Goal: Task Accomplishment & Management: Complete application form

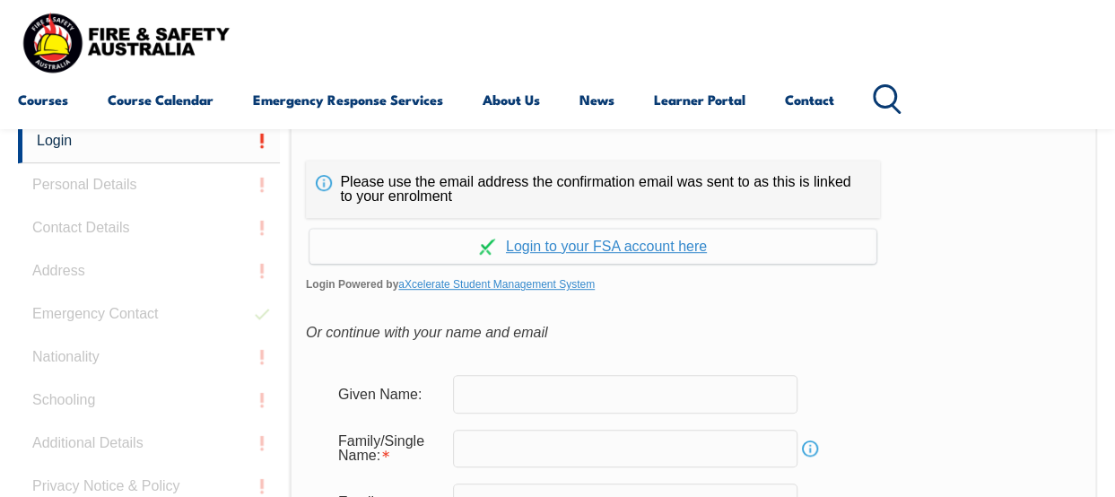
scroll to position [424, 0]
click at [586, 399] on input "text" at bounding box center [625, 393] width 344 height 38
type input "[PERSON_NAME] [PERSON_NAME]"
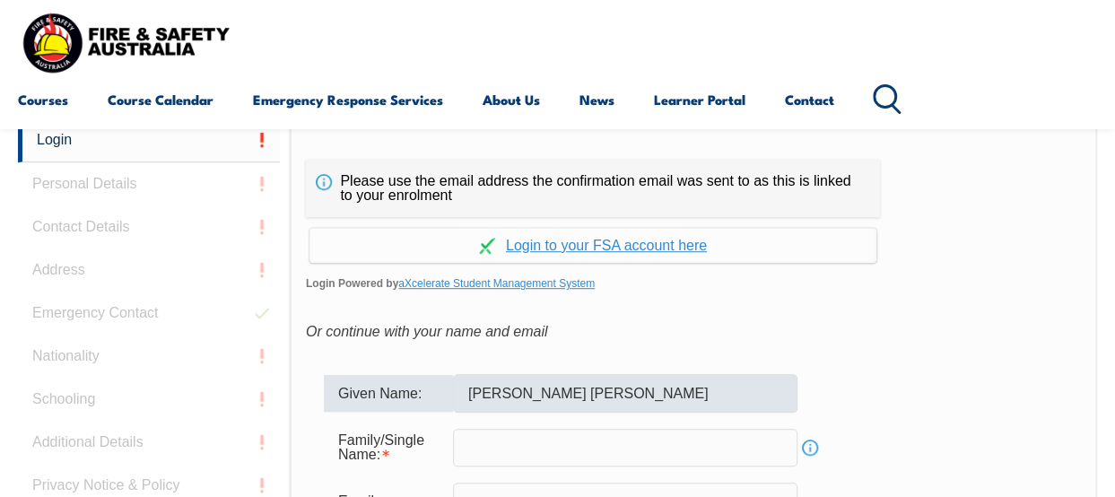
type input "[PERSON_NAME]"
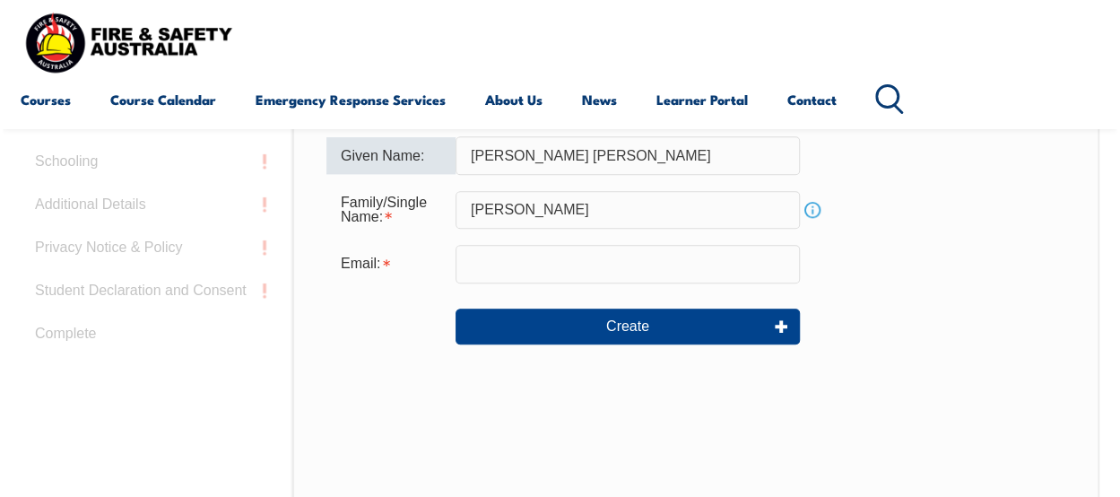
scroll to position [664, 0]
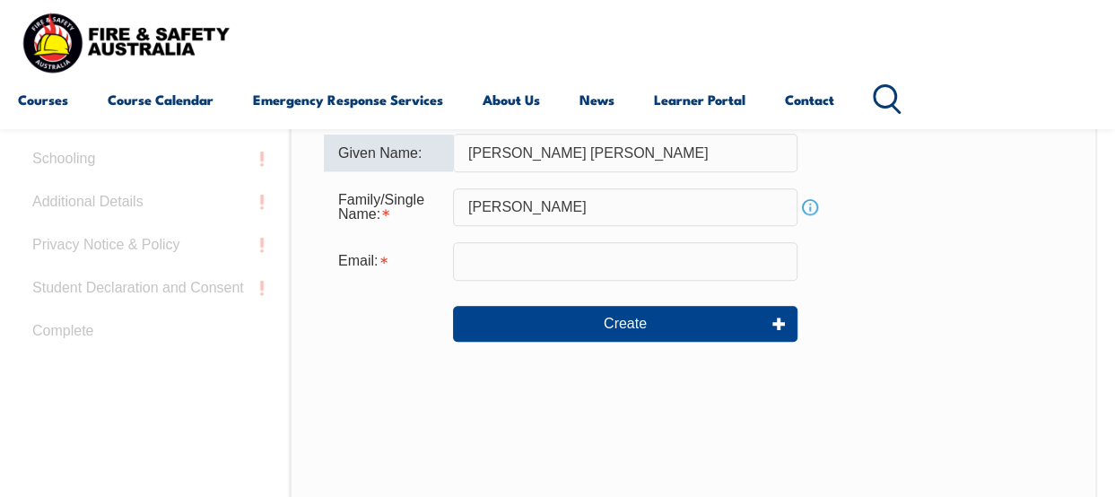
click at [647, 265] on input "email" at bounding box center [625, 261] width 344 height 38
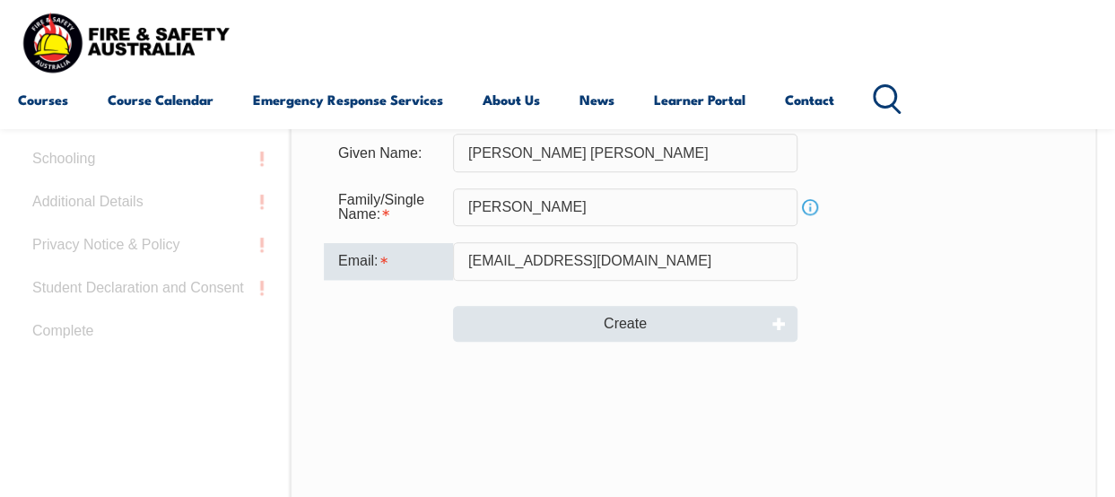
type input "[EMAIL_ADDRESS][DOMAIN_NAME]"
click at [694, 331] on button "Create" at bounding box center [625, 324] width 344 height 36
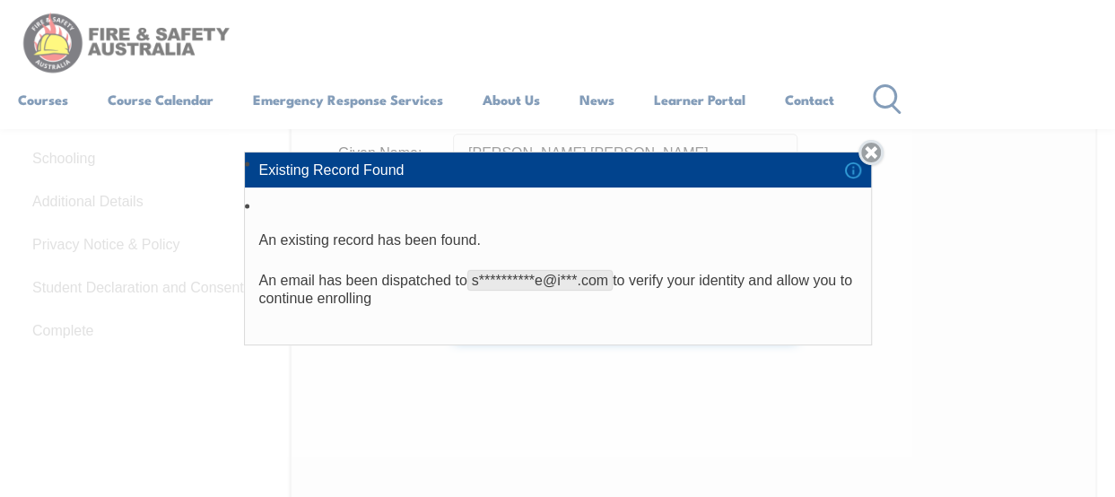
click at [879, 161] on link "Close" at bounding box center [870, 152] width 25 height 25
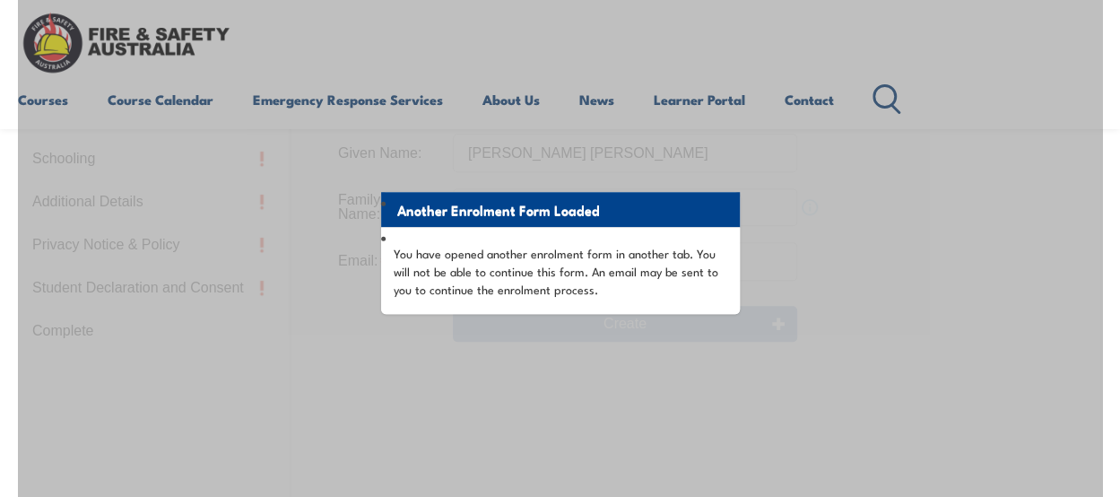
click at [540, 342] on div "Another Enrolment Form Loaded You have opened another enrolment form in another…" at bounding box center [560, 326] width 1084 height 896
click at [711, 248] on p "You have opened another enrolment form in another tab. You will not be able to …" at bounding box center [561, 271] width 334 height 54
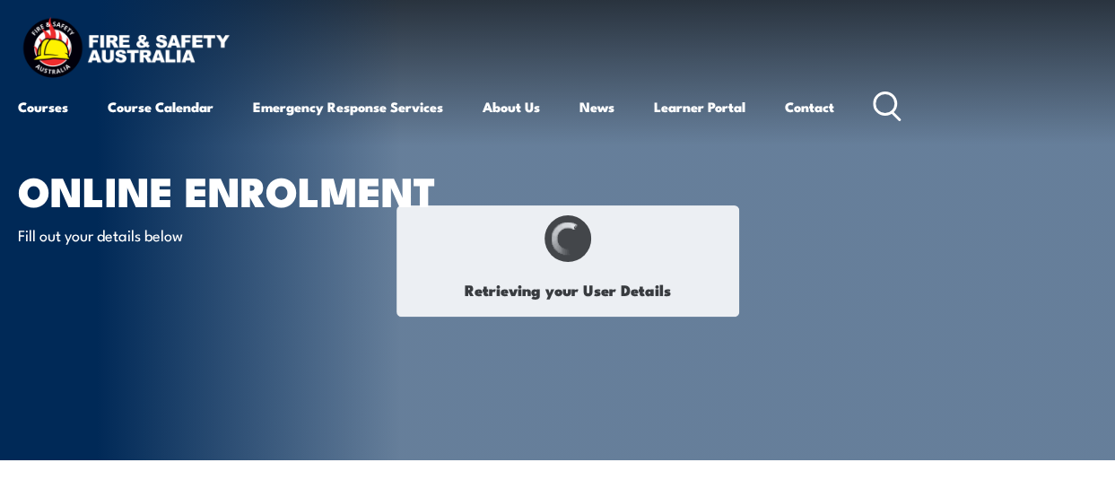
type input "Sathya"
type input "Jeyie"
type input "April 5, 1982"
type input "NC9FKFLYPN"
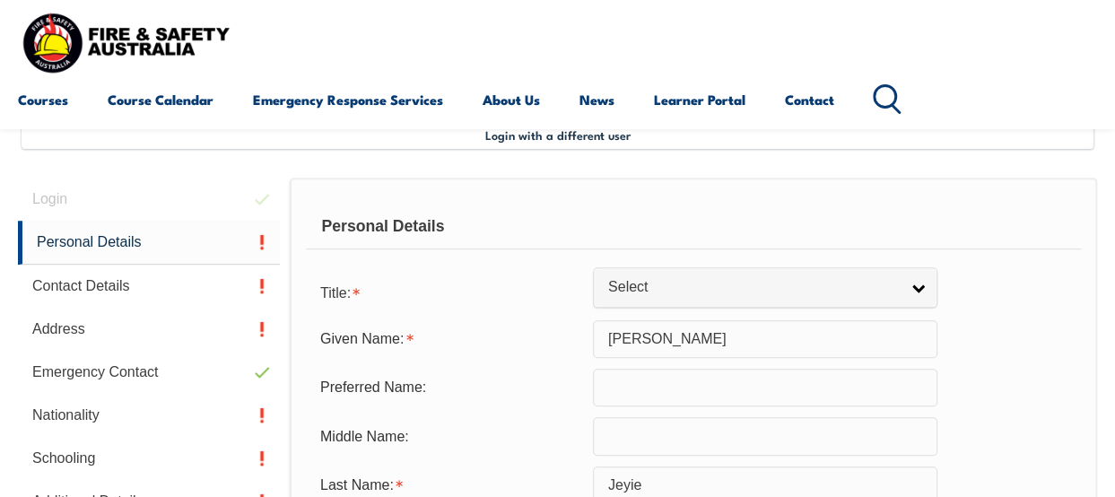
scroll to position [435, 0]
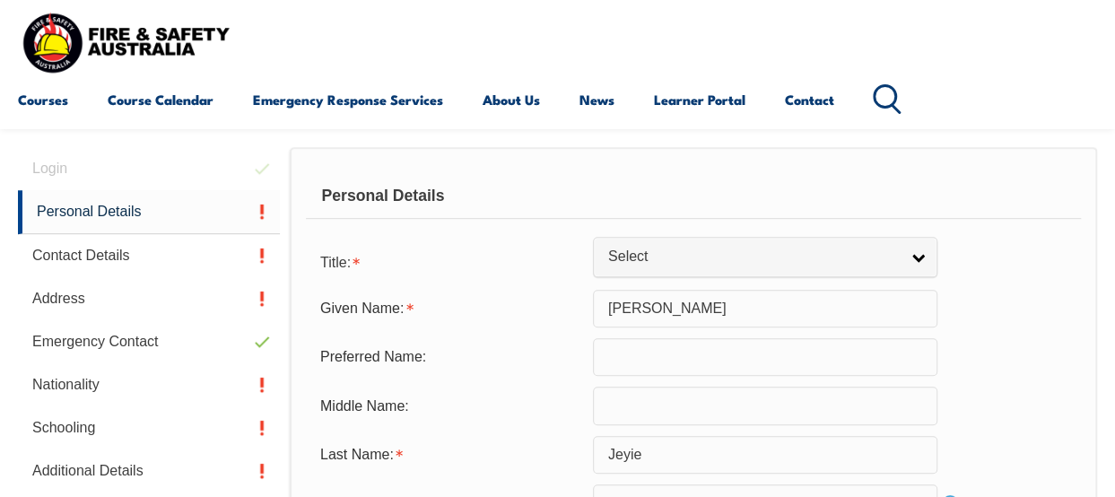
click at [737, 307] on input "[PERSON_NAME]" at bounding box center [765, 309] width 344 height 38
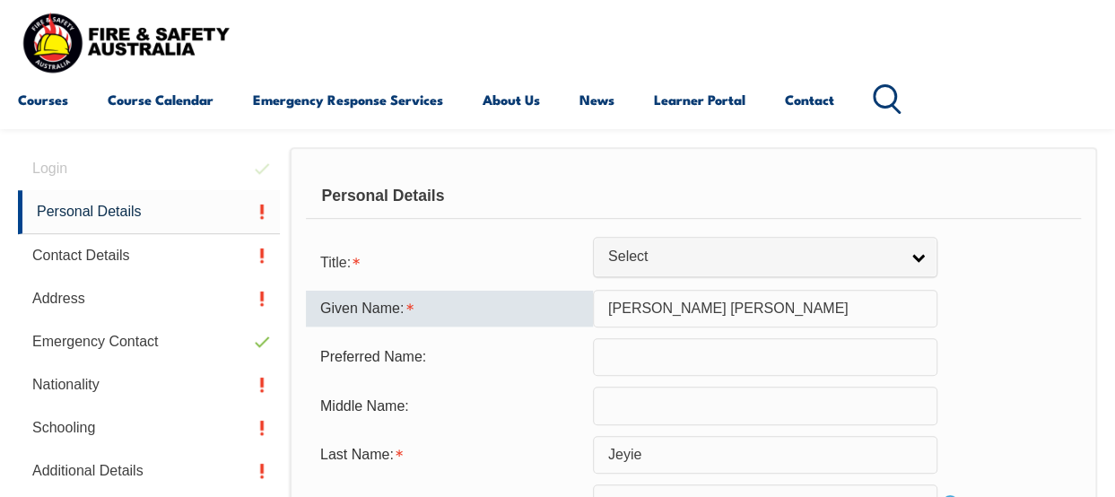
click at [907, 291] on input "[PERSON_NAME] [PERSON_NAME]" at bounding box center [765, 309] width 344 height 38
type input "[PERSON_NAME] [PERSON_NAME]"
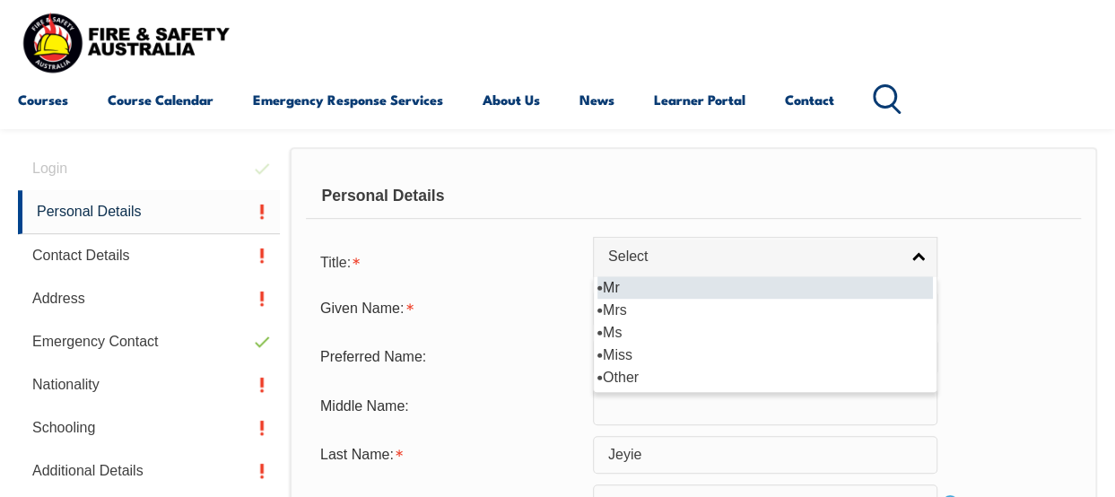
select select "Mrs"
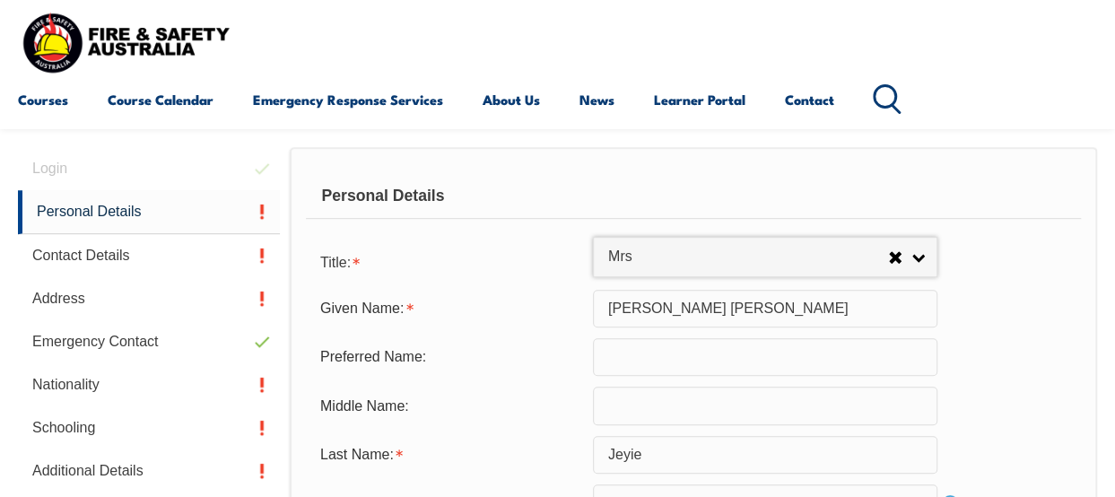
click at [662, 357] on input "text" at bounding box center [765, 357] width 344 height 38
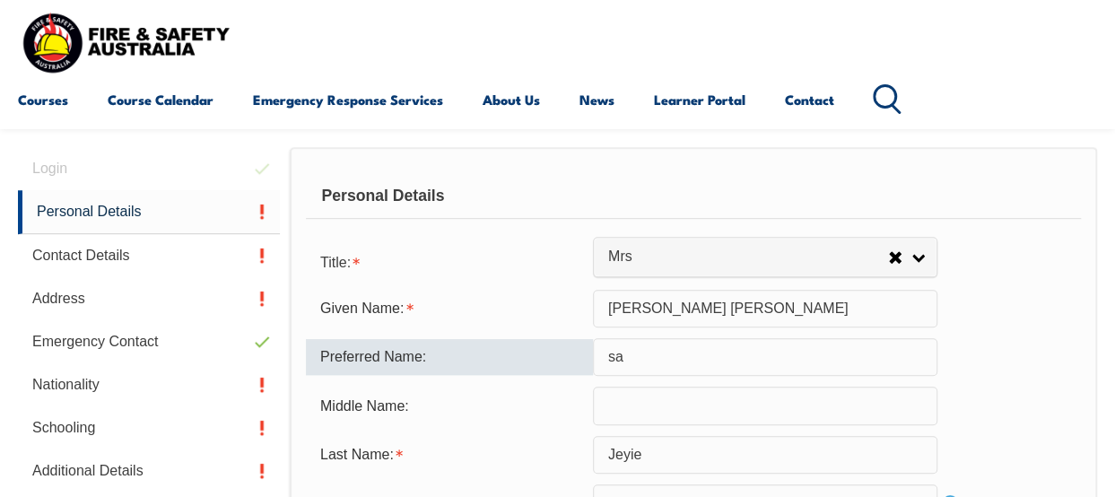
type input "s"
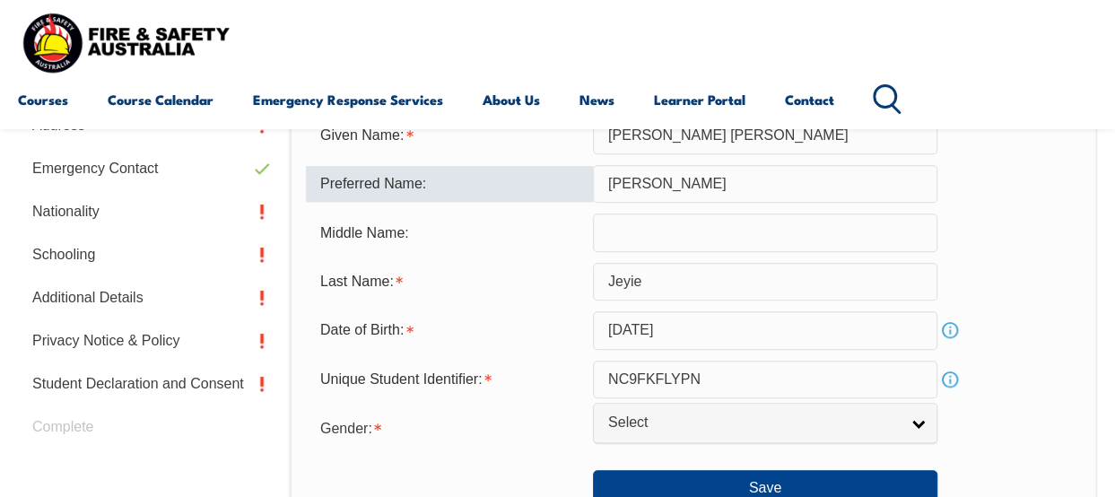
scroll to position [640, 0]
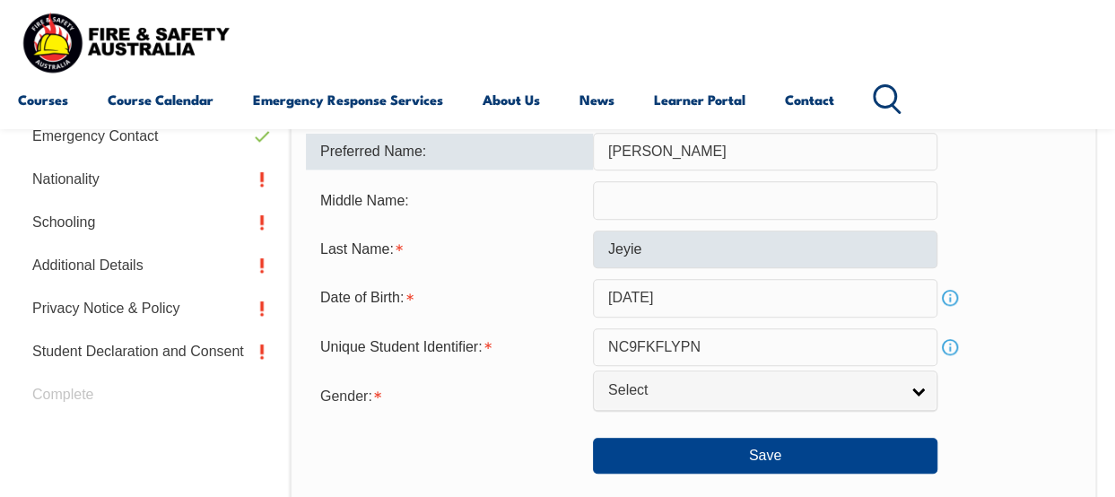
type input "[PERSON_NAME]"
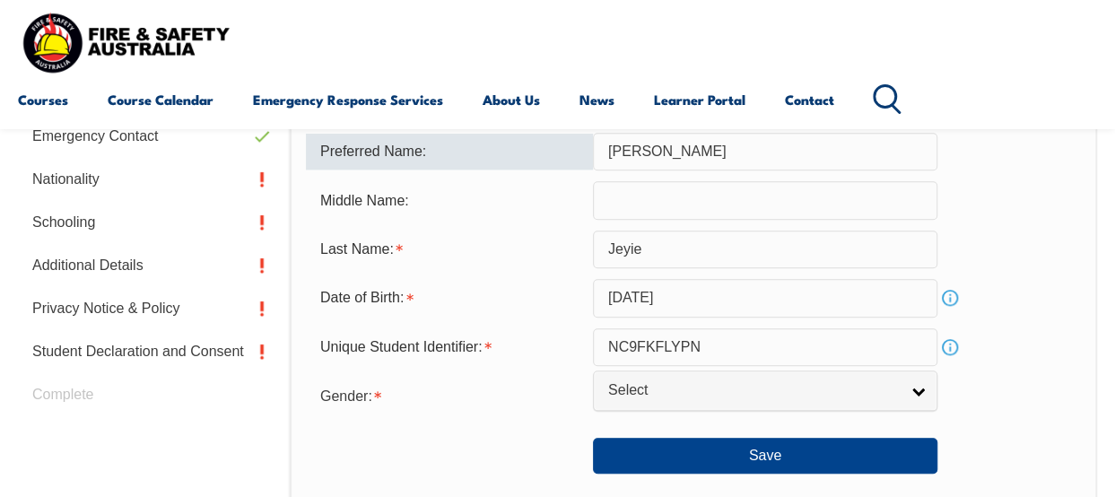
click at [612, 255] on input "Jeyie" at bounding box center [765, 249] width 344 height 38
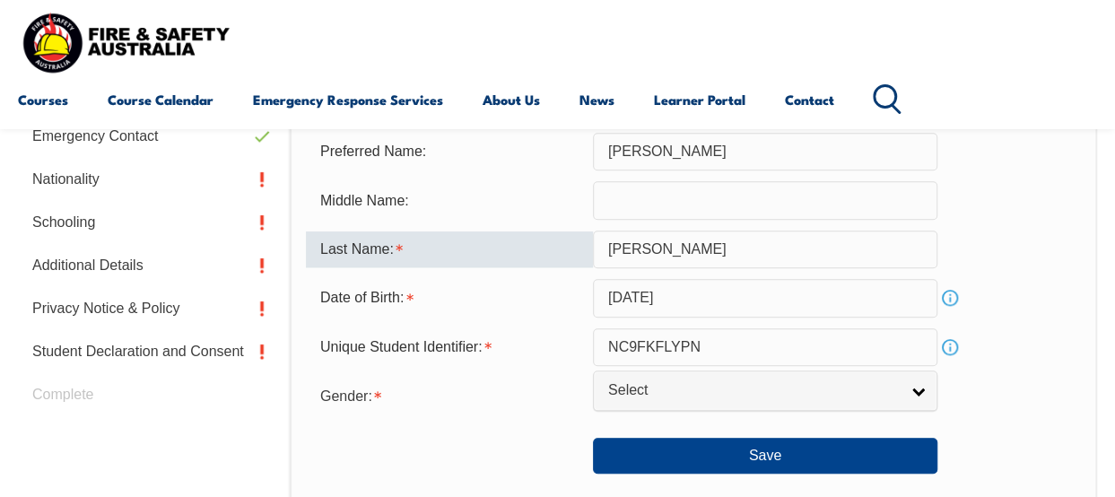
type input "[PERSON_NAME]"
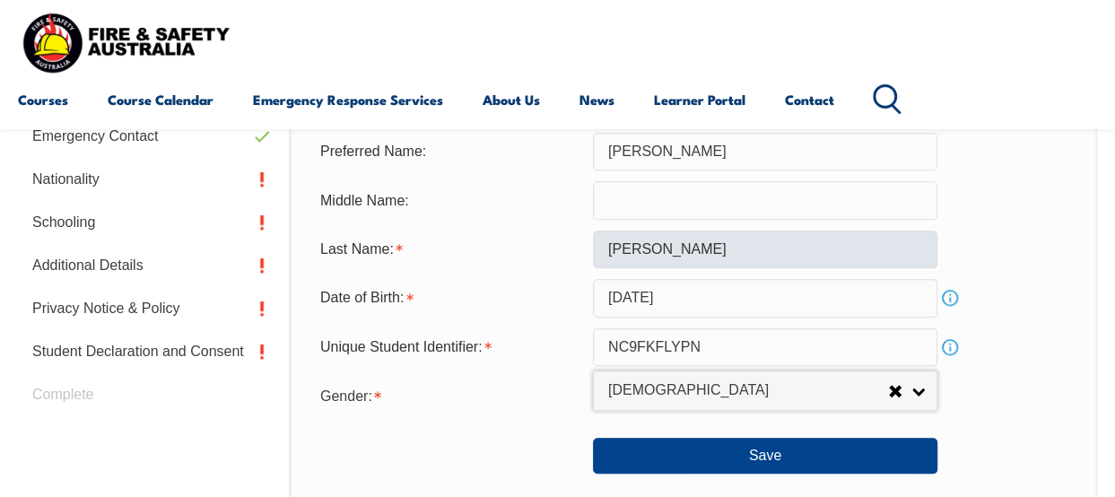
select select "F"
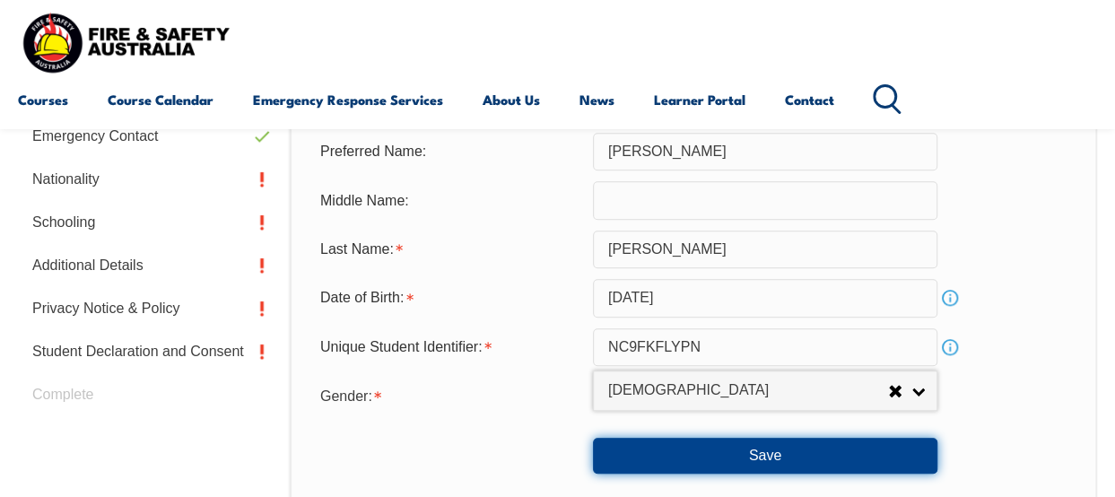
click at [864, 464] on button "Save" at bounding box center [765, 456] width 344 height 36
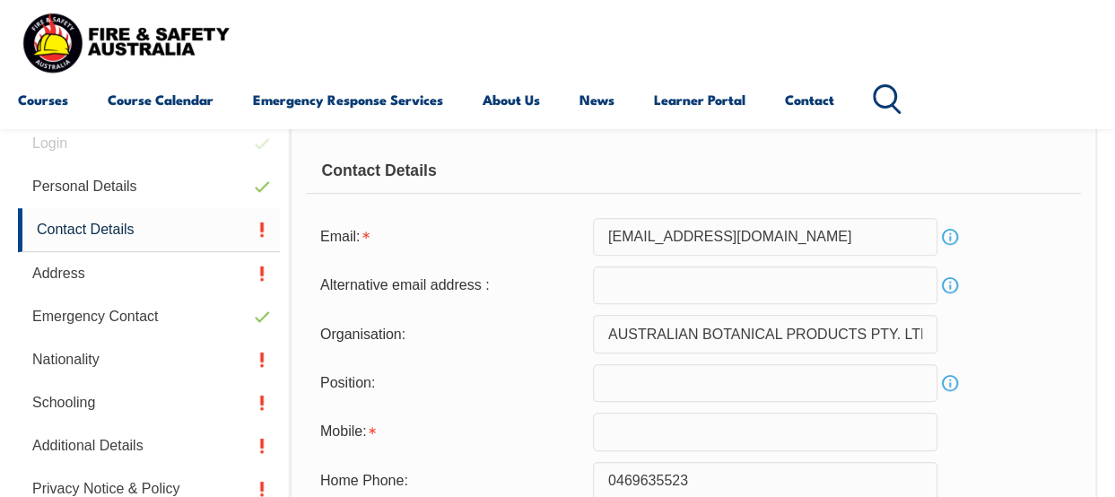
scroll to position [435, 0]
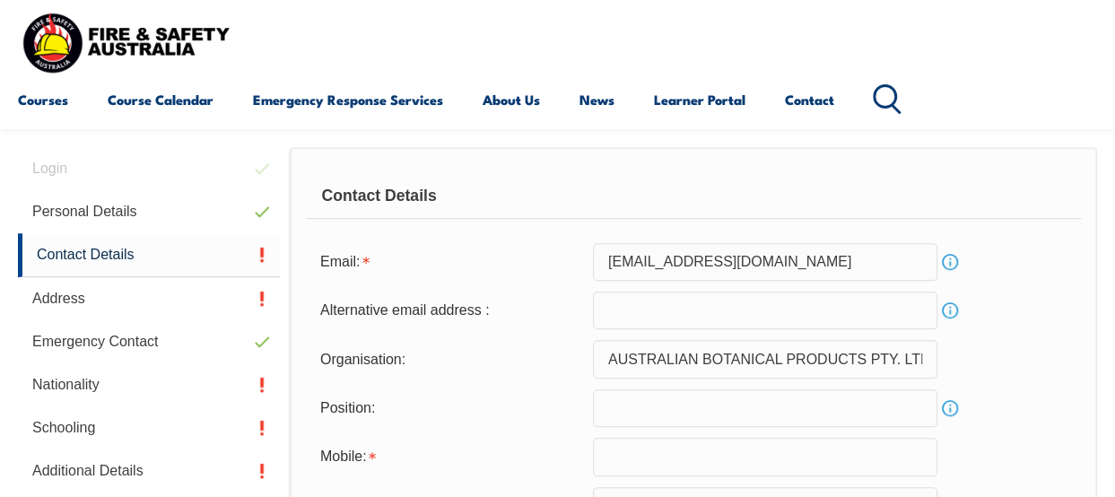
click at [716, 311] on input "email" at bounding box center [765, 310] width 344 height 38
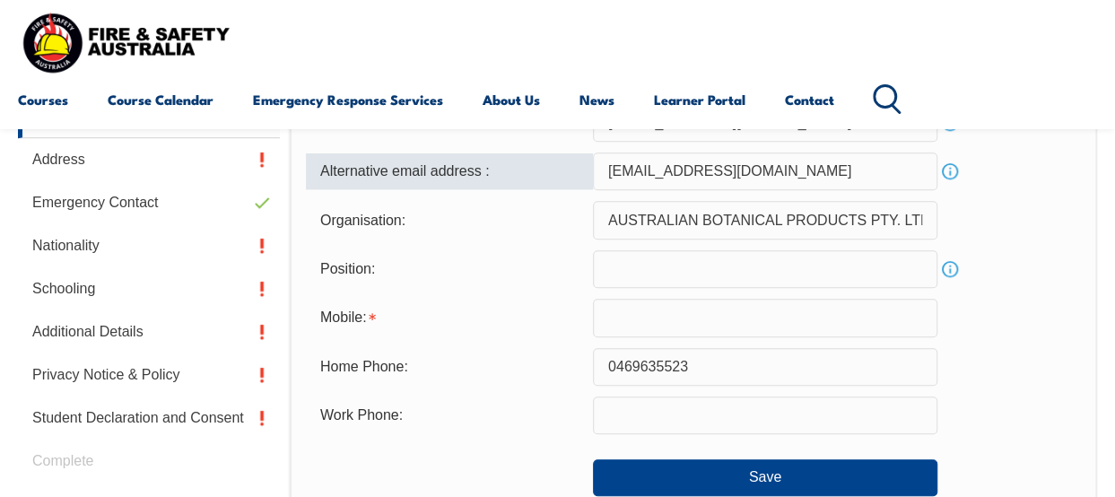
scroll to position [575, 0]
type input "[EMAIL_ADDRESS][DOMAIN_NAME]"
click at [947, 277] on link "Info" at bounding box center [949, 268] width 25 height 25
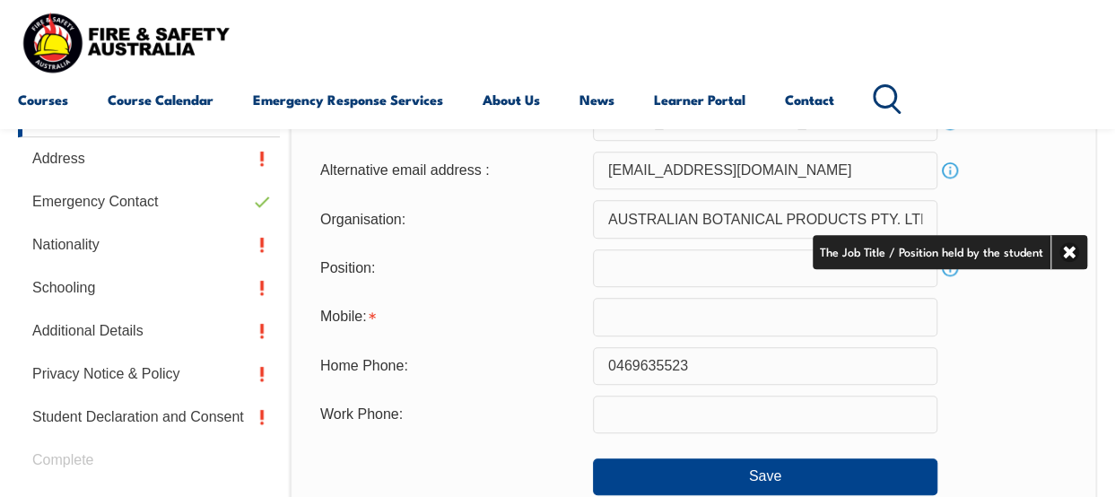
click at [667, 264] on input "text" at bounding box center [765, 268] width 344 height 38
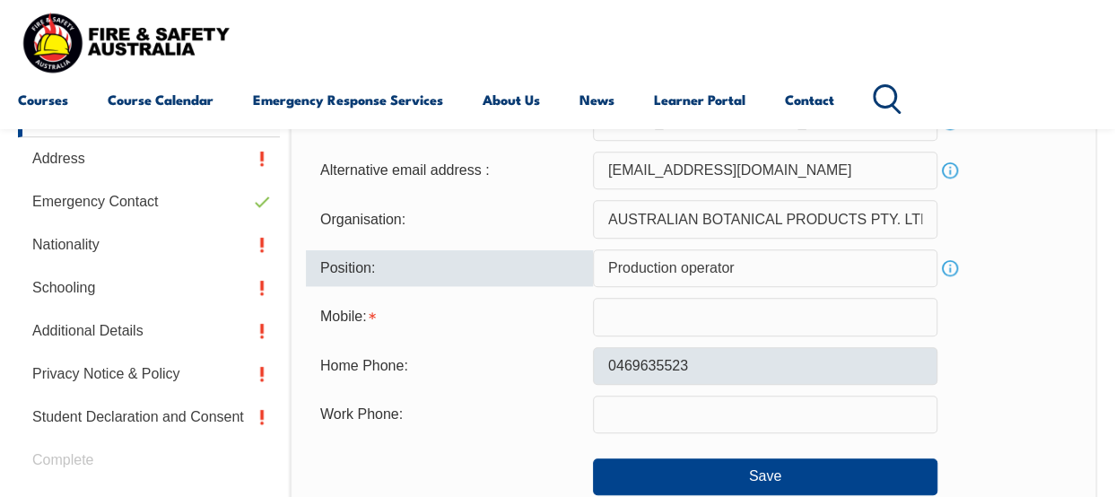
type input "Production operator"
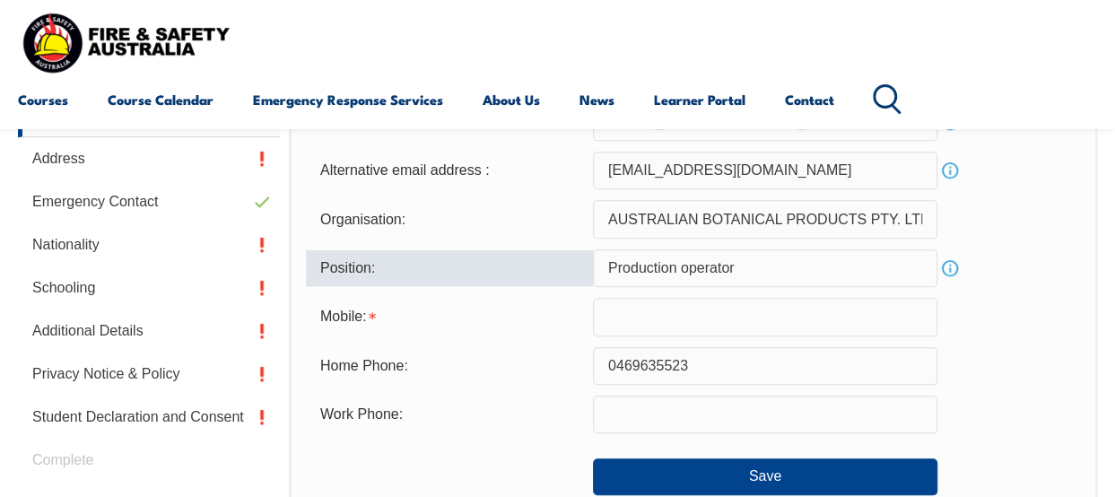
click at [662, 348] on input "0469635523" at bounding box center [765, 366] width 344 height 38
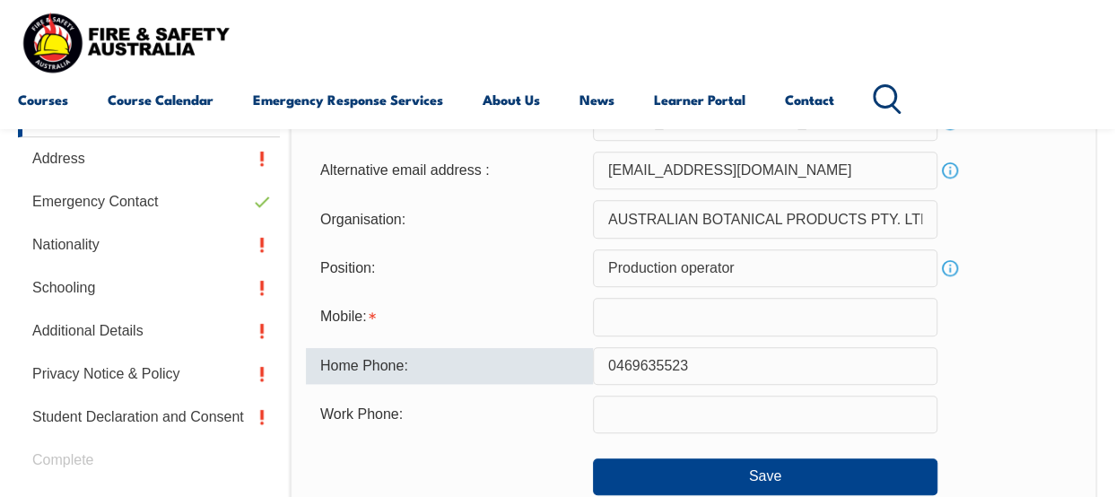
click at [645, 323] on input "text" at bounding box center [765, 317] width 344 height 38
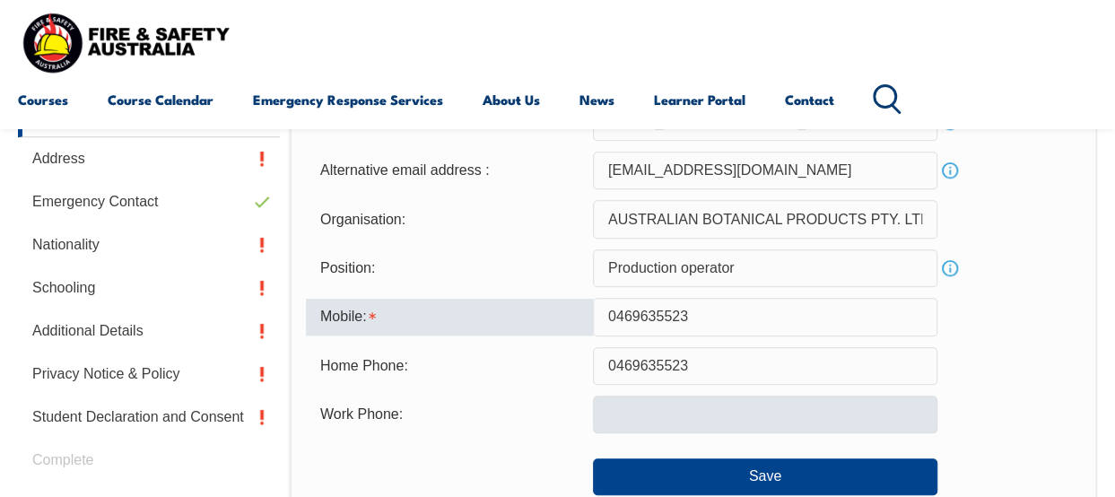
type input "0469635523"
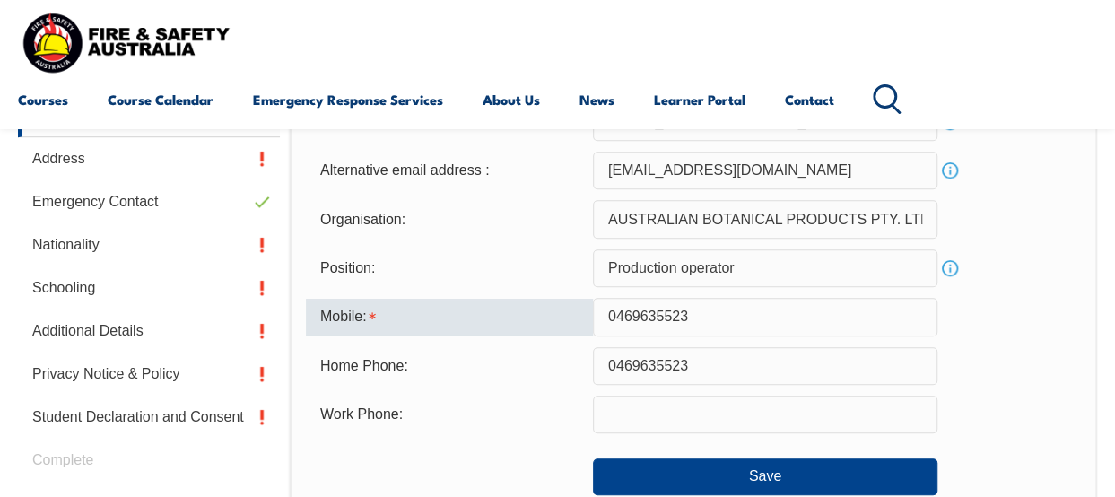
click at [660, 421] on input "text" at bounding box center [765, 414] width 344 height 38
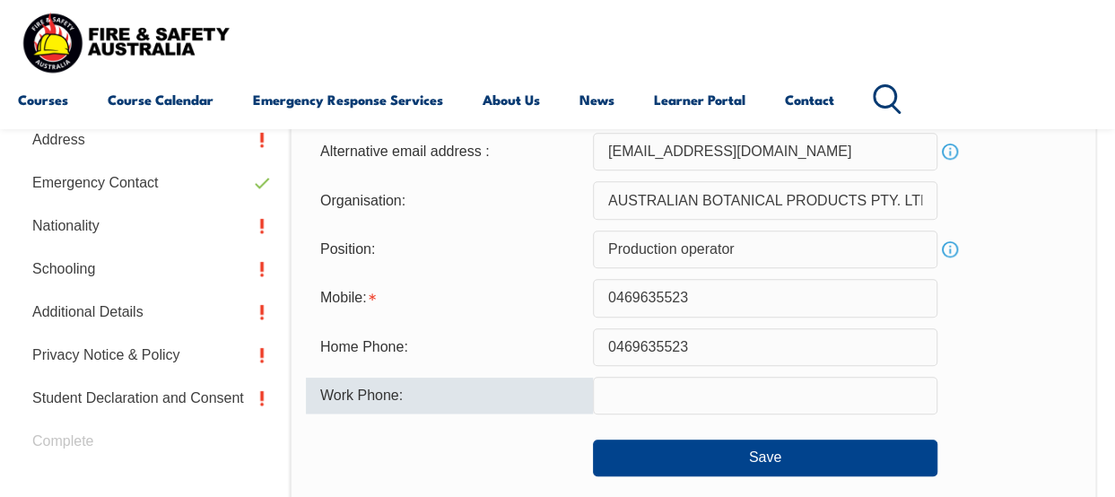
scroll to position [602, 0]
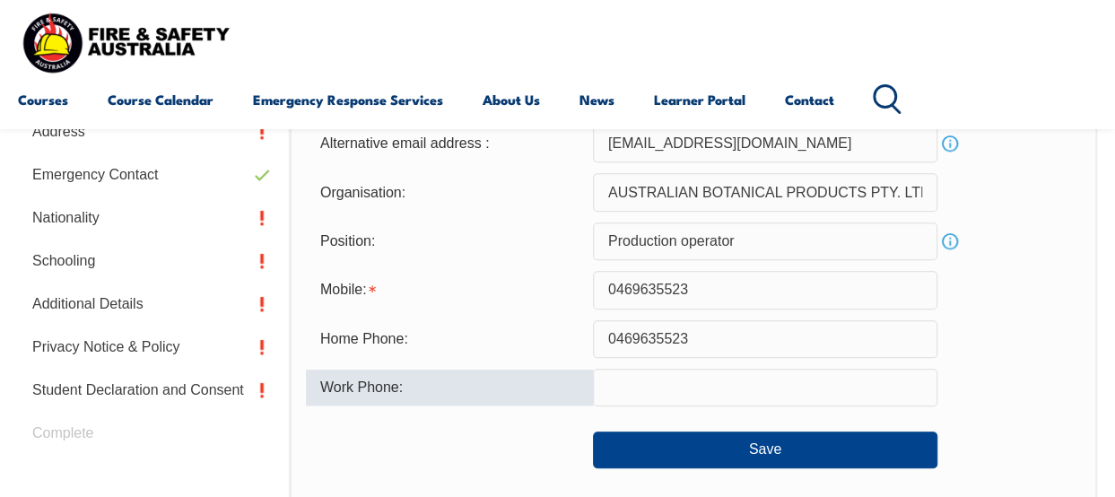
click at [1020, 314] on form "Email: sathya.jeyie@ixom.com Info Alternative email address : sathyasheela@outl…" at bounding box center [693, 272] width 775 height 392
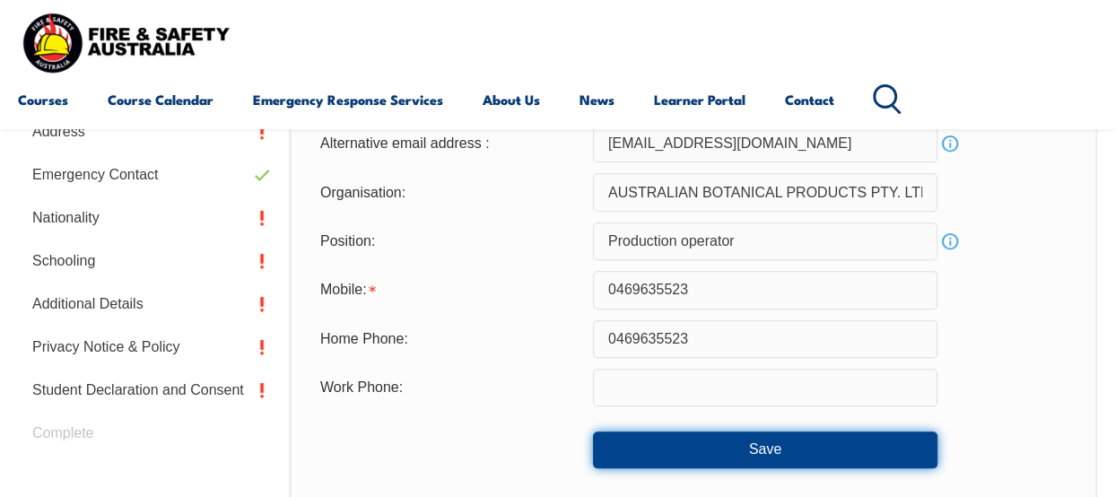
click at [764, 454] on button "Save" at bounding box center [765, 449] width 344 height 36
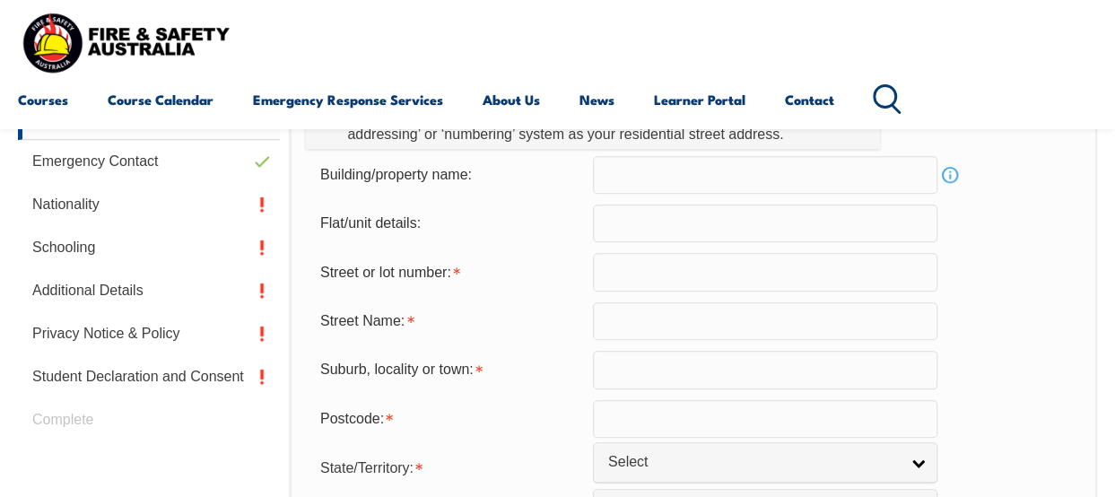
scroll to position [618, 0]
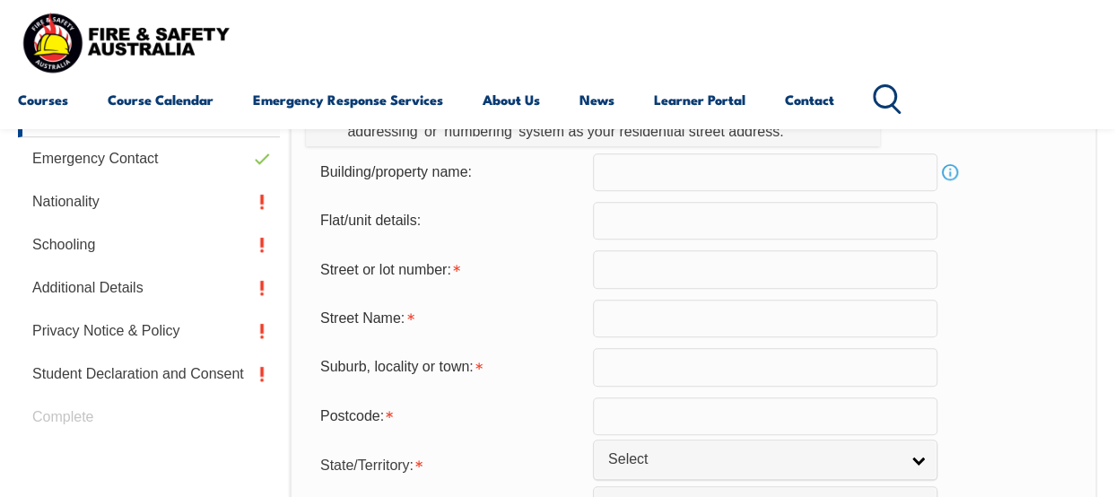
click at [951, 169] on link "Info" at bounding box center [949, 172] width 25 height 25
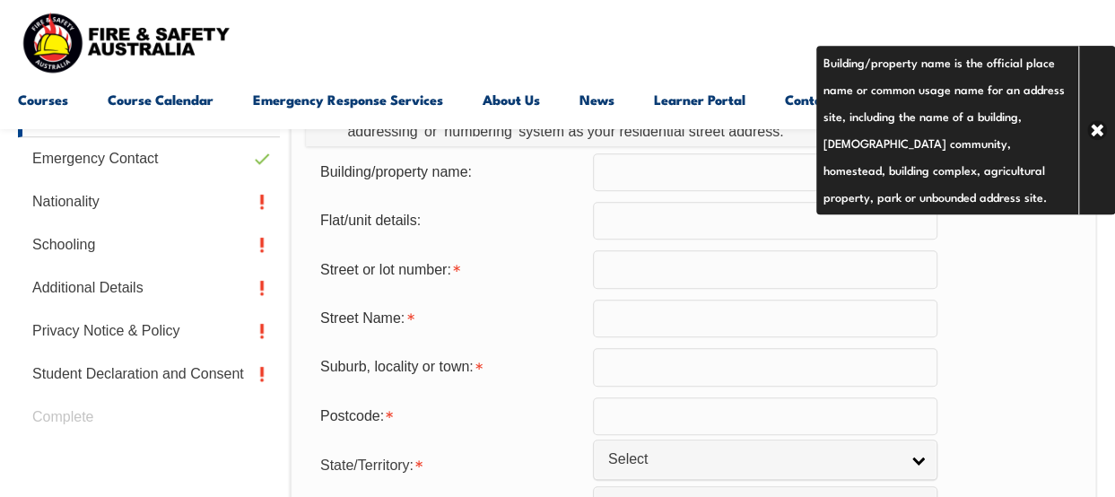
click at [638, 269] on input "text" at bounding box center [765, 269] width 344 height 38
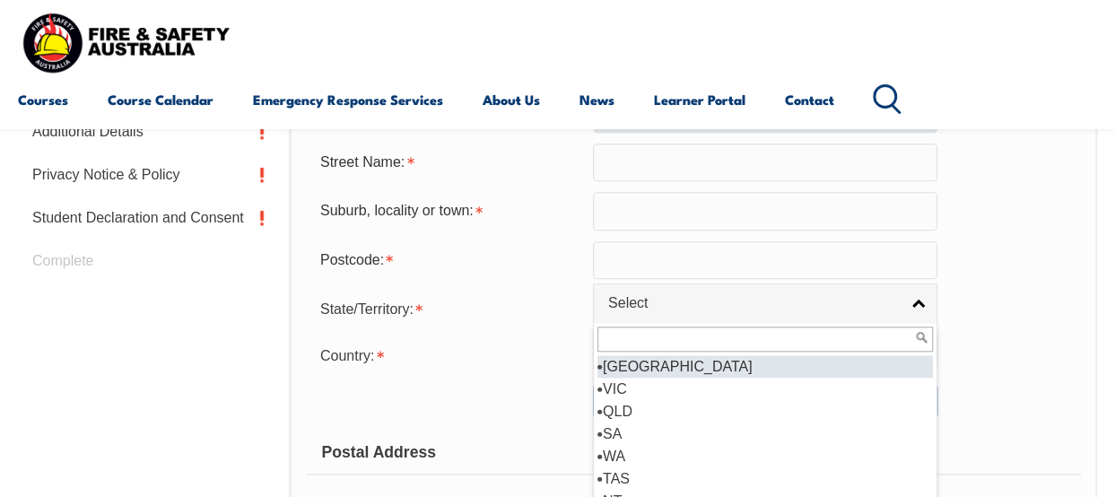
scroll to position [776, 0]
select select "VIC"
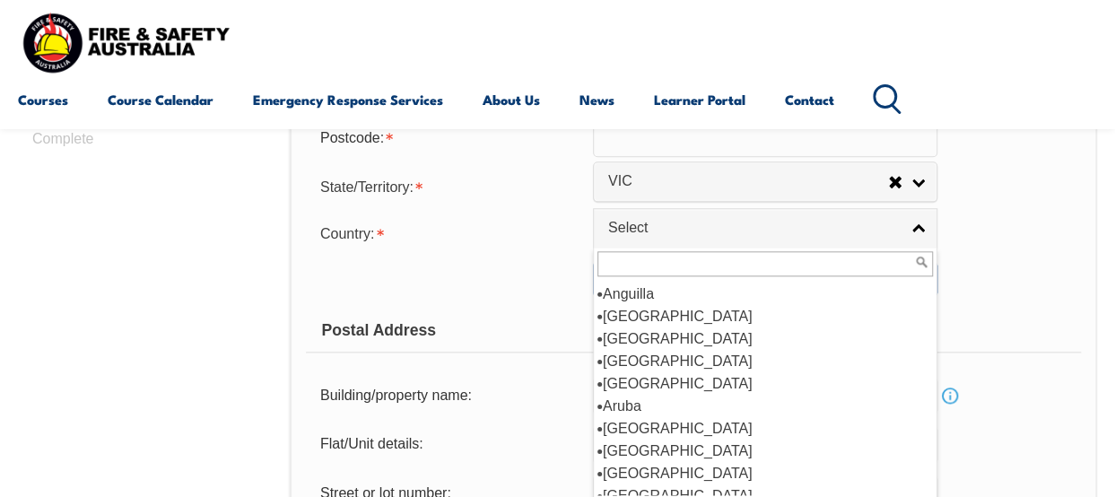
scroll to position [165, 0]
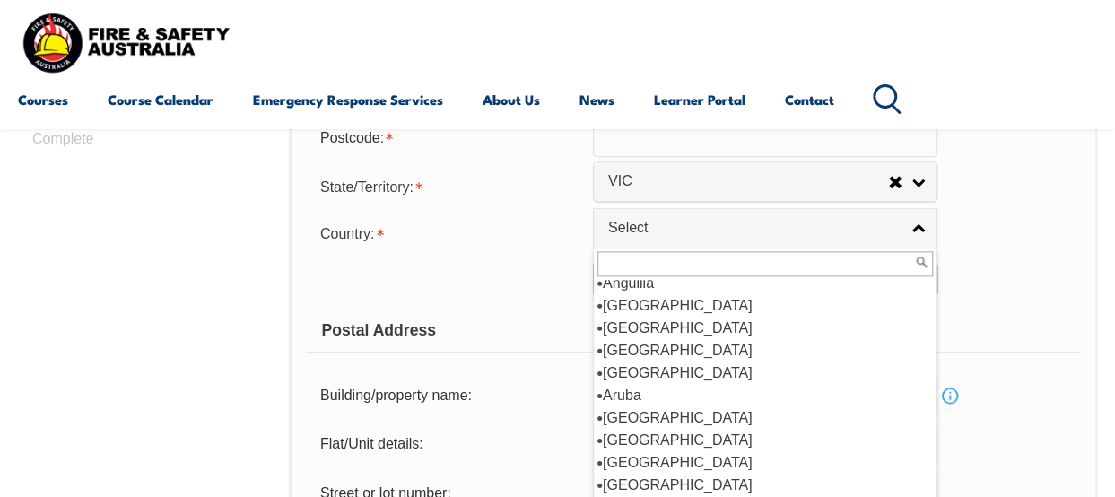
select select "1101"
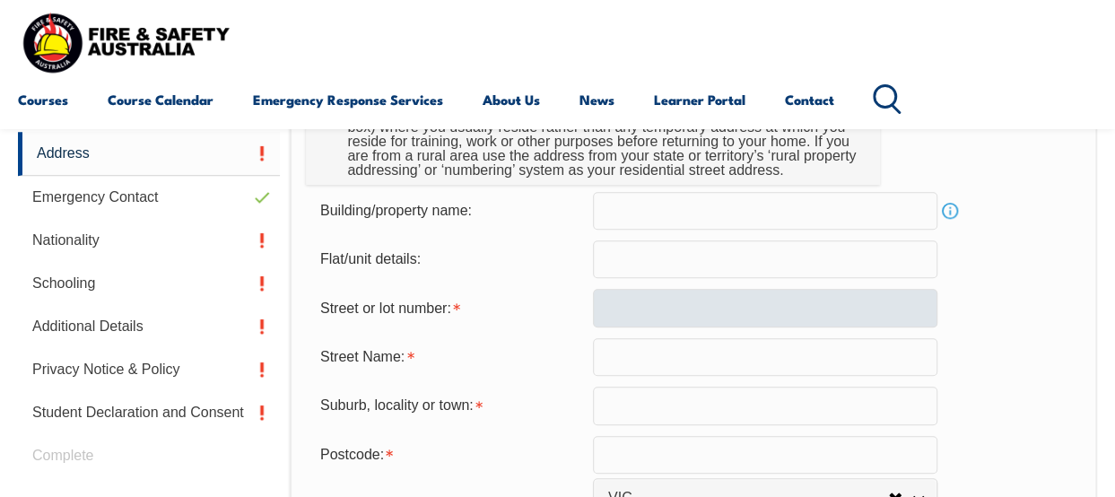
scroll to position [636, 0]
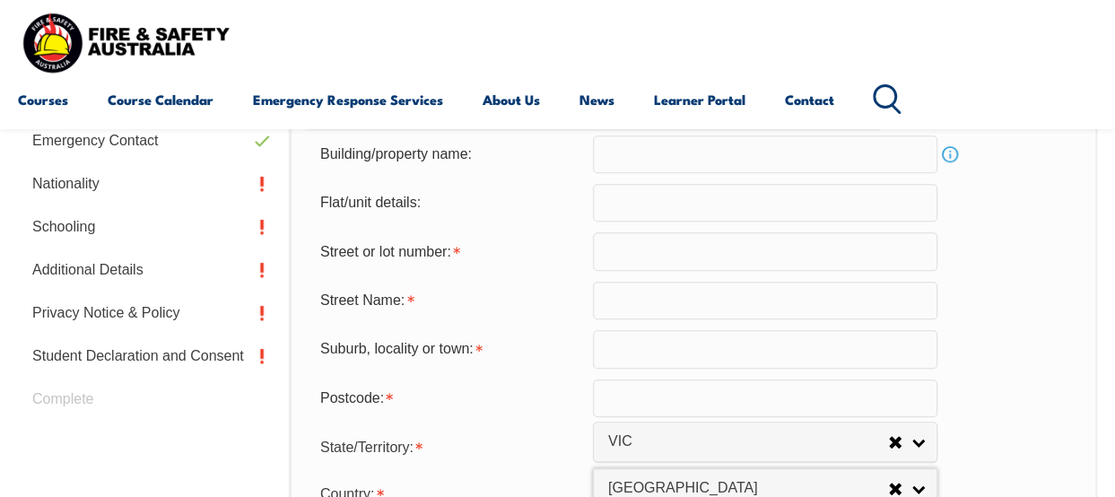
click at [768, 253] on input "text" at bounding box center [765, 251] width 344 height 38
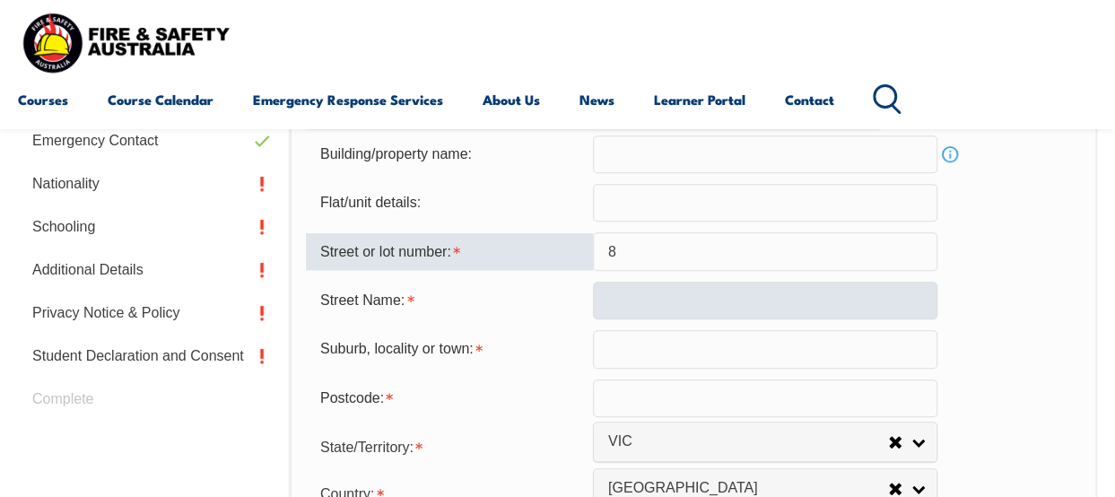
type input "8"
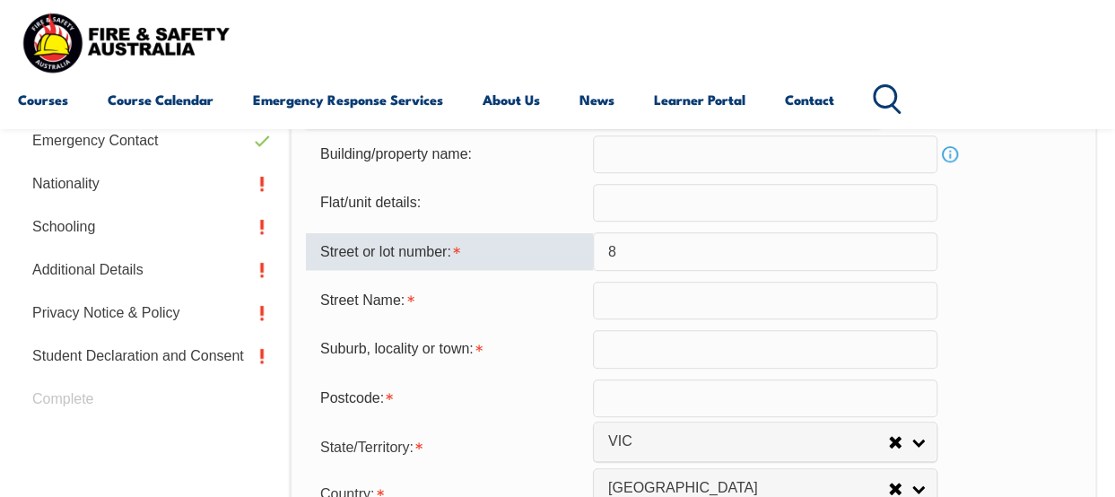
click at [667, 294] on input "text" at bounding box center [765, 301] width 344 height 38
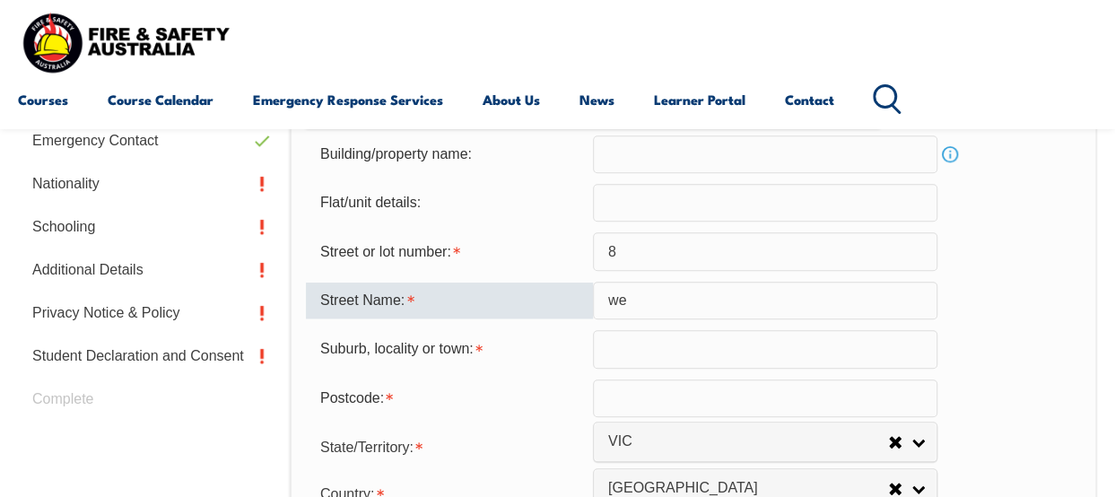
type input "w"
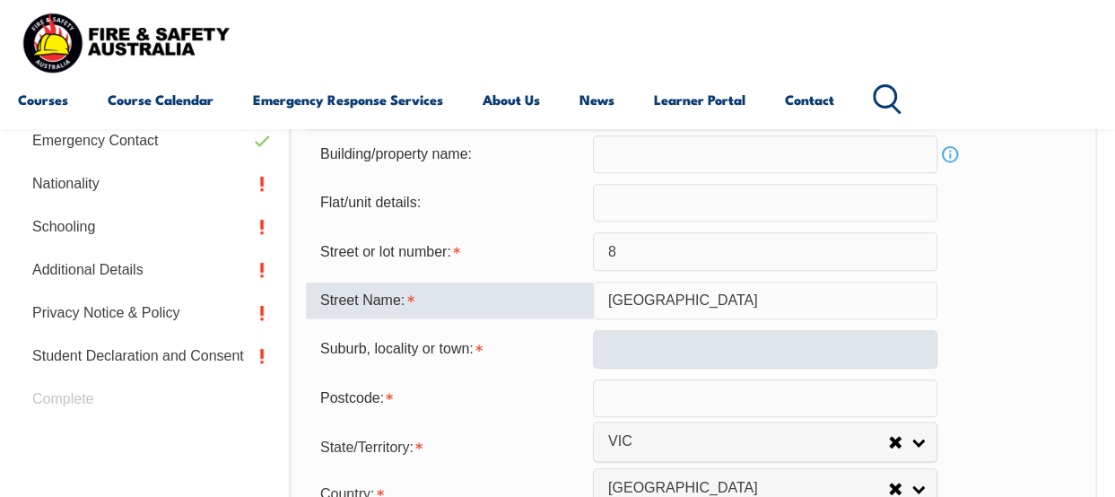
type input "[GEOGRAPHIC_DATA]"
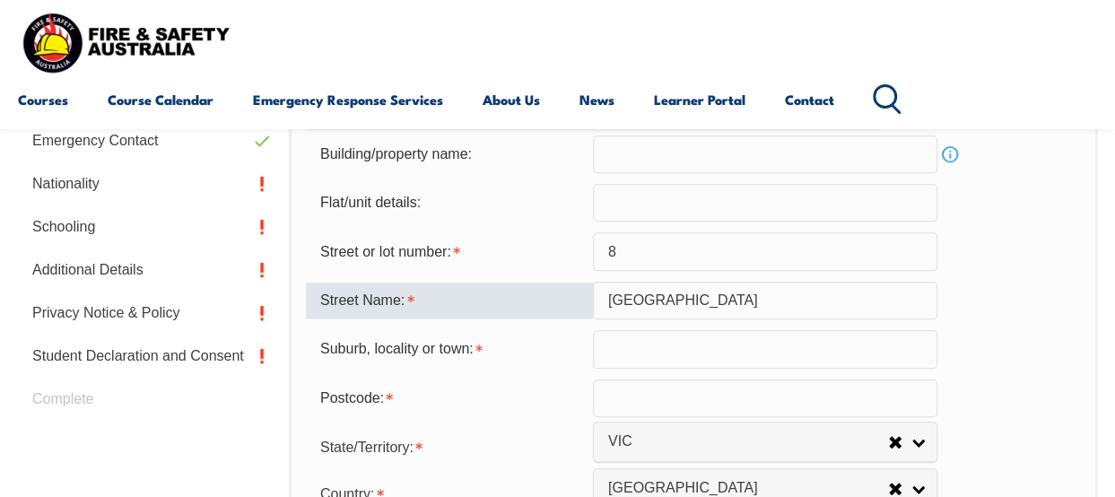
click at [676, 351] on input "text" at bounding box center [765, 349] width 344 height 38
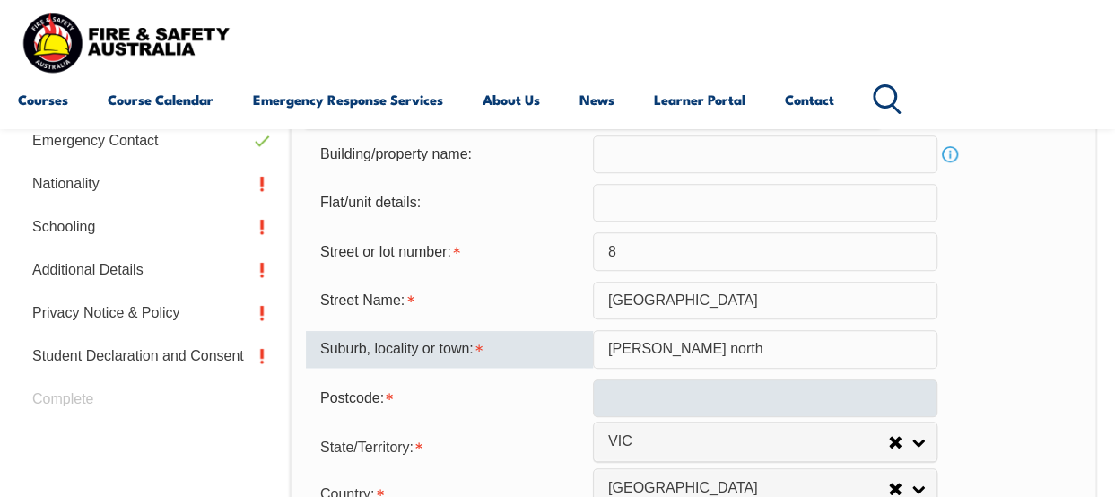
type input "[PERSON_NAME] north"
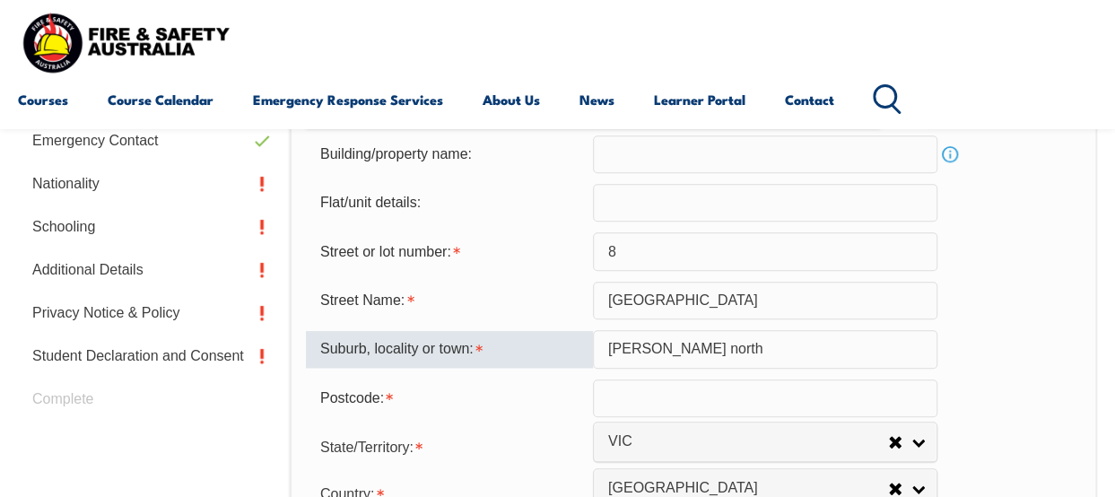
click at [760, 401] on input "text" at bounding box center [765, 398] width 344 height 38
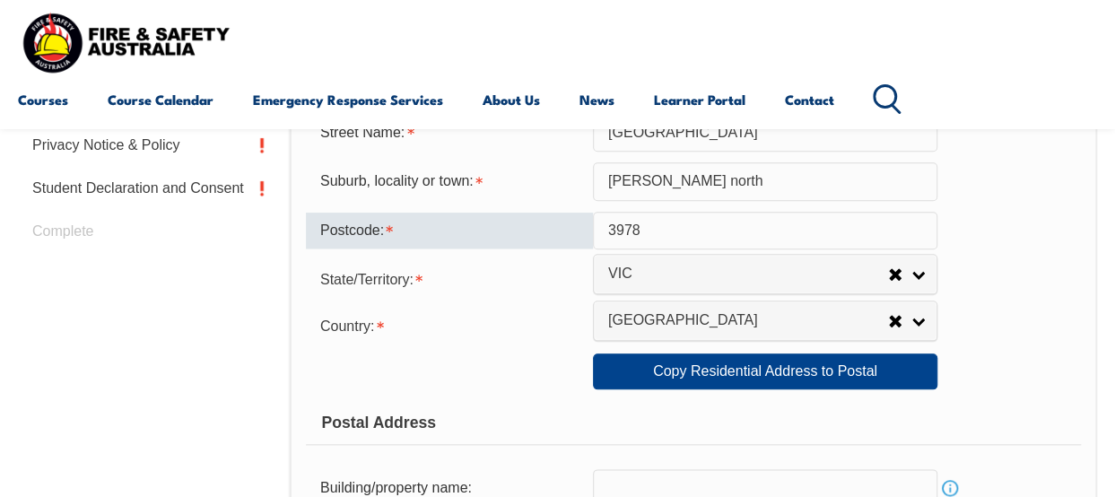
scroll to position [804, 0]
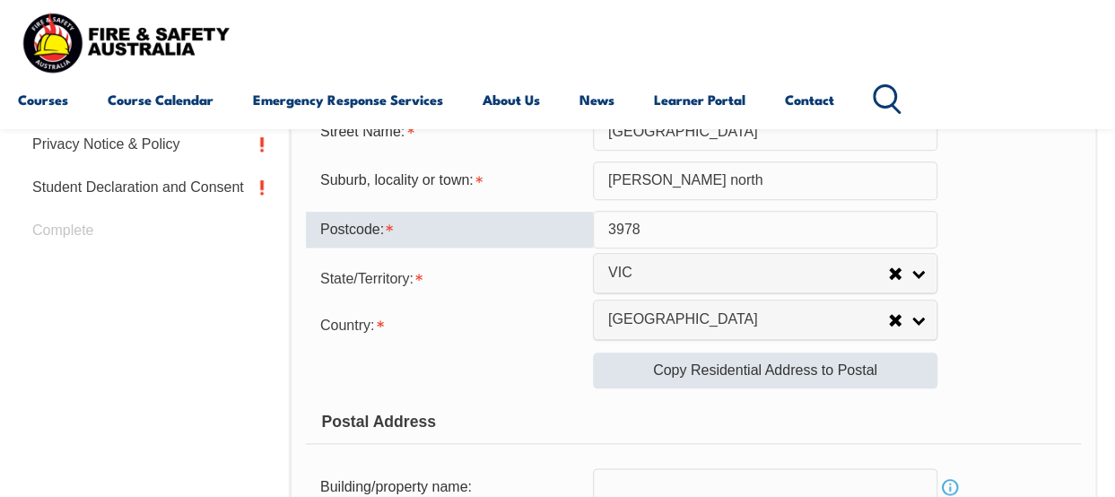
type input "3978"
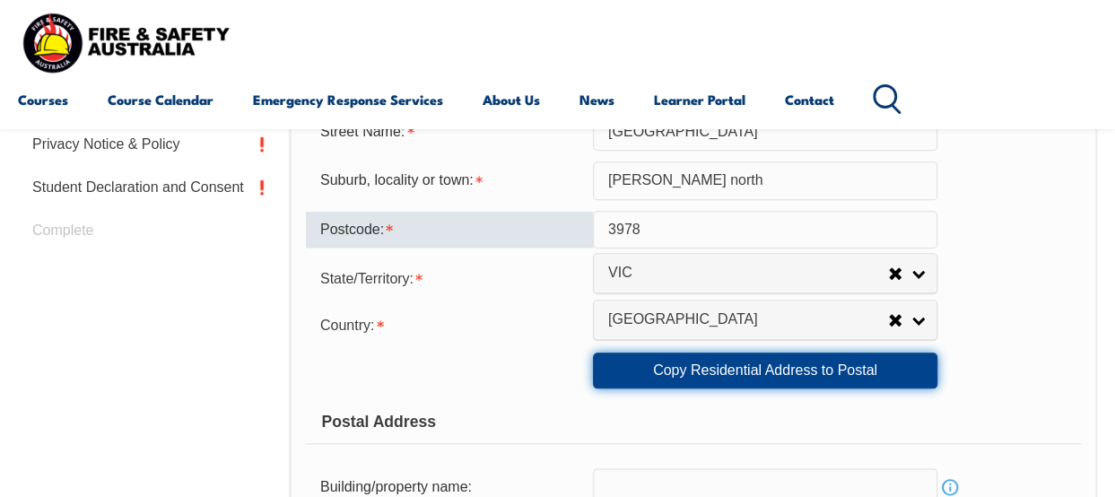
click at [874, 386] on link "Copy Residential Address to Postal" at bounding box center [765, 370] width 344 height 36
type input "8"
type input "[GEOGRAPHIC_DATA]"
type input "[PERSON_NAME] north"
select select "VIC"
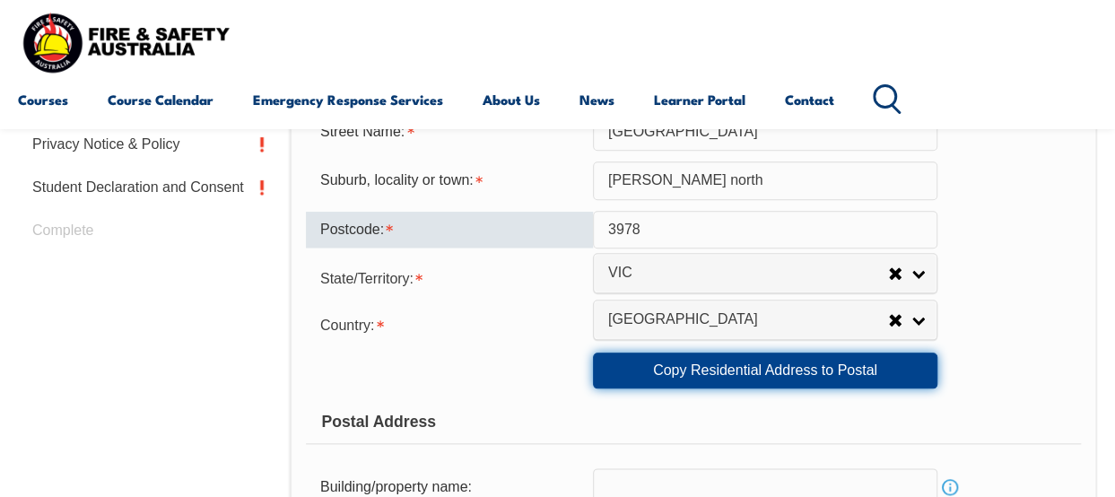
type input "3978"
select select "1101"
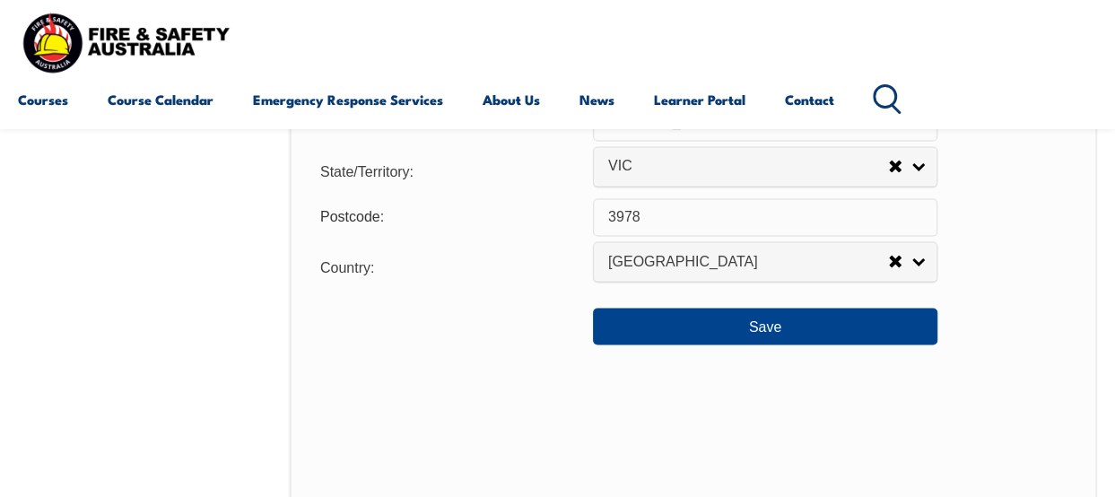
scroll to position [1417, 0]
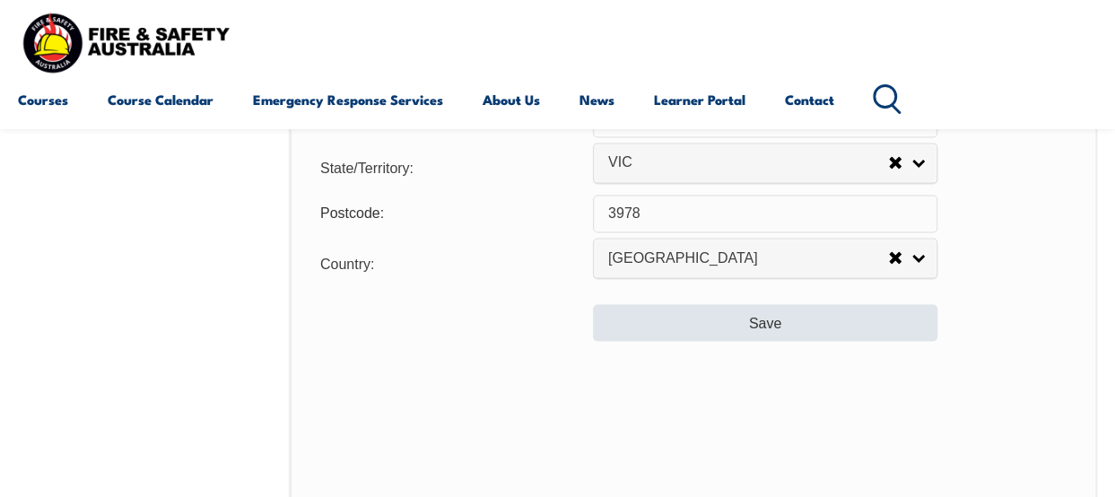
click at [888, 334] on button "Save" at bounding box center [765, 322] width 344 height 36
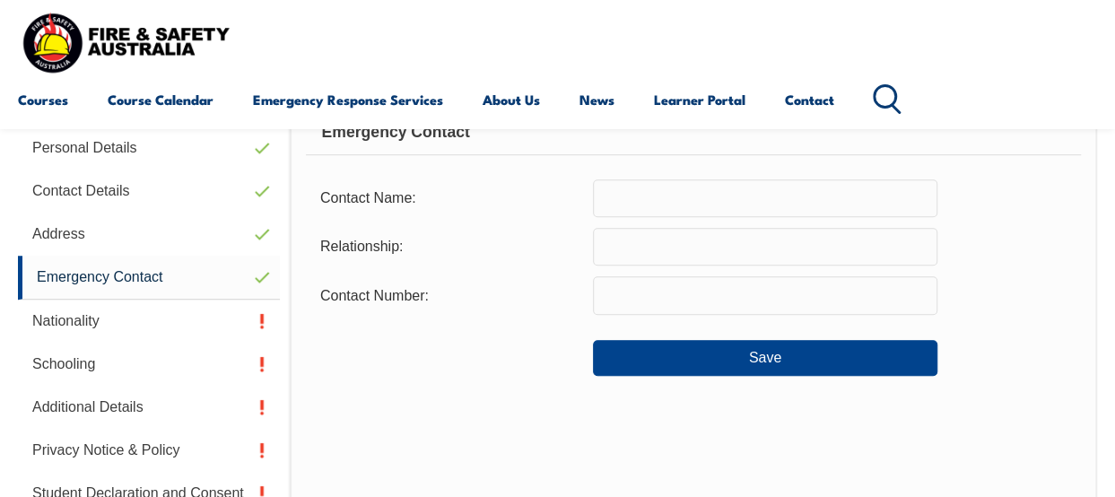
scroll to position [435, 0]
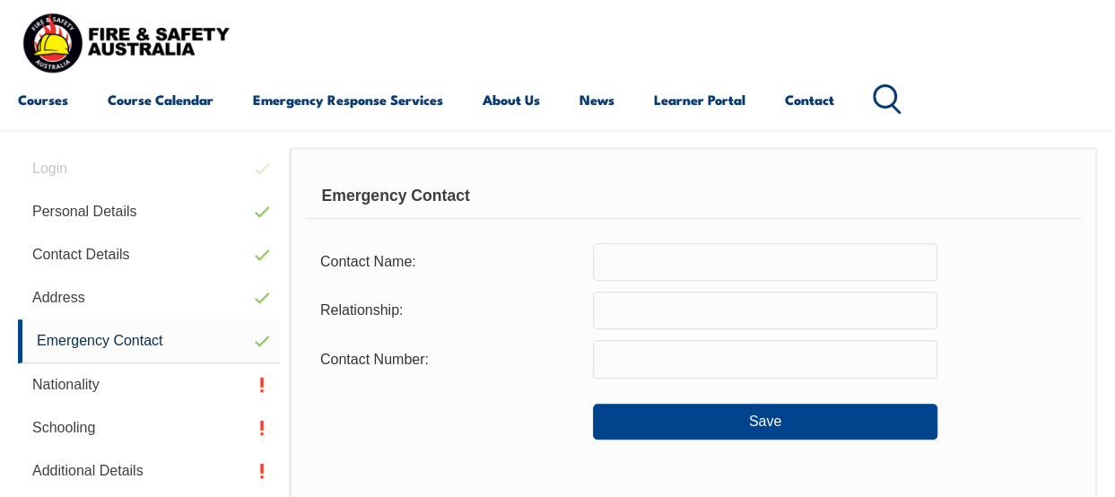
click at [872, 267] on input "text" at bounding box center [765, 262] width 344 height 38
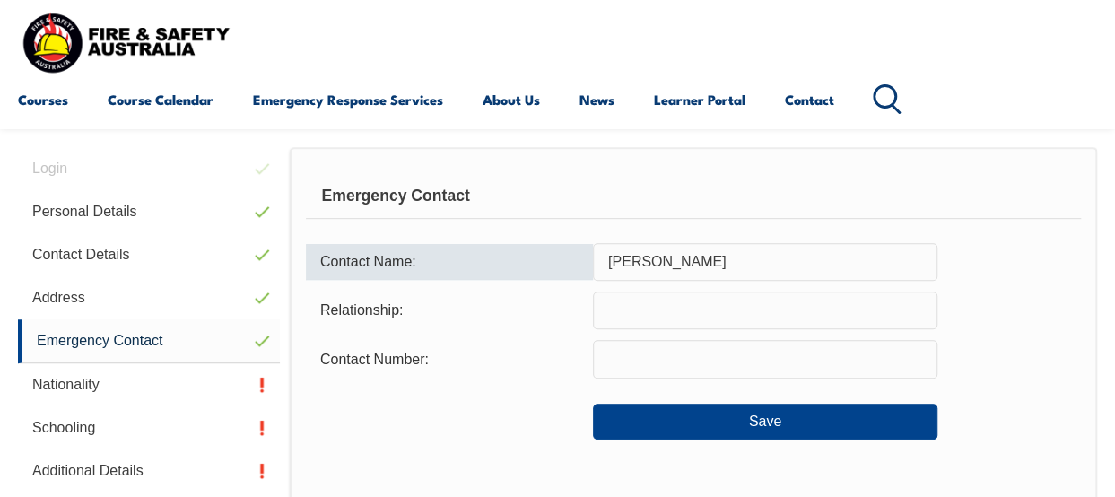
type input "[PERSON_NAME]"
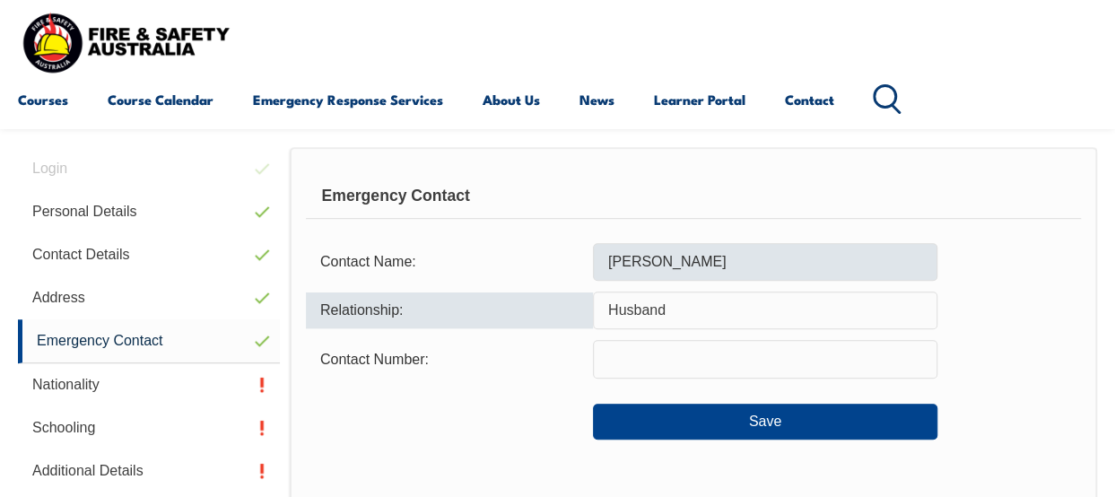
type input "Husband"
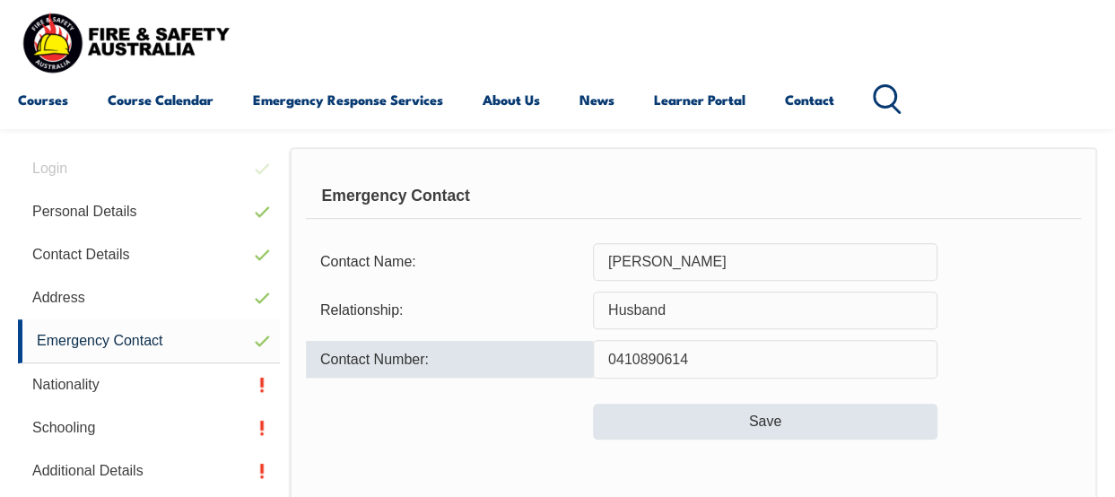
type input "0410890614"
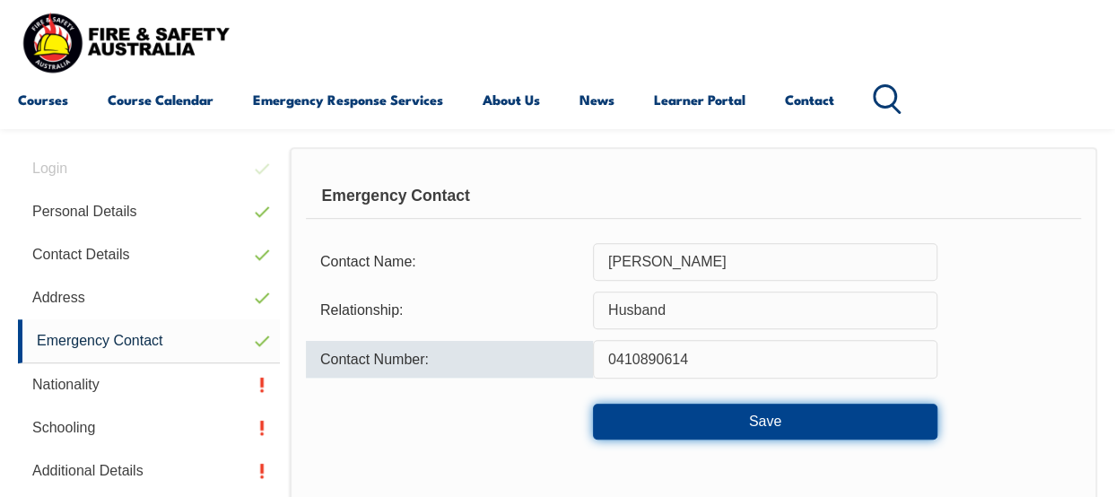
click at [798, 412] on button "Save" at bounding box center [765, 422] width 344 height 36
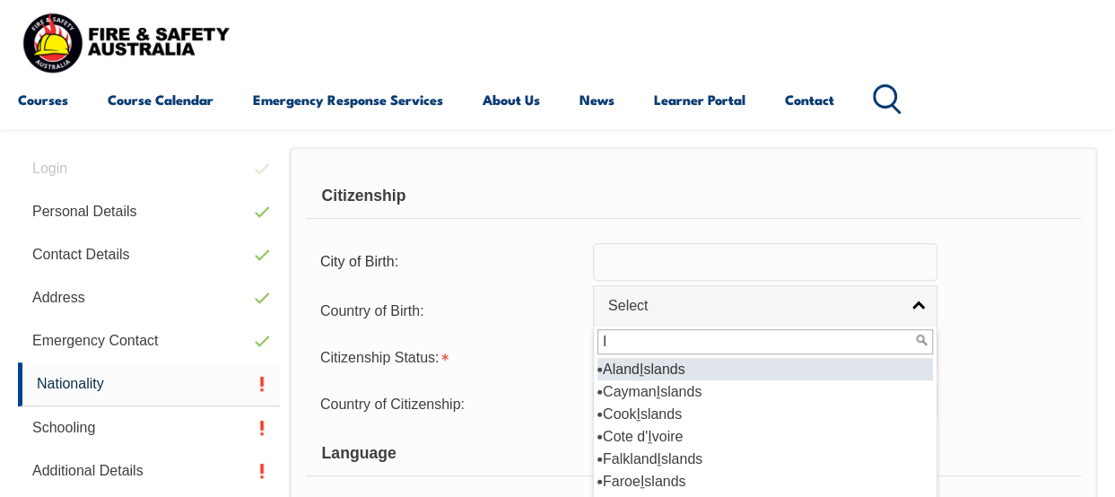
type input "In"
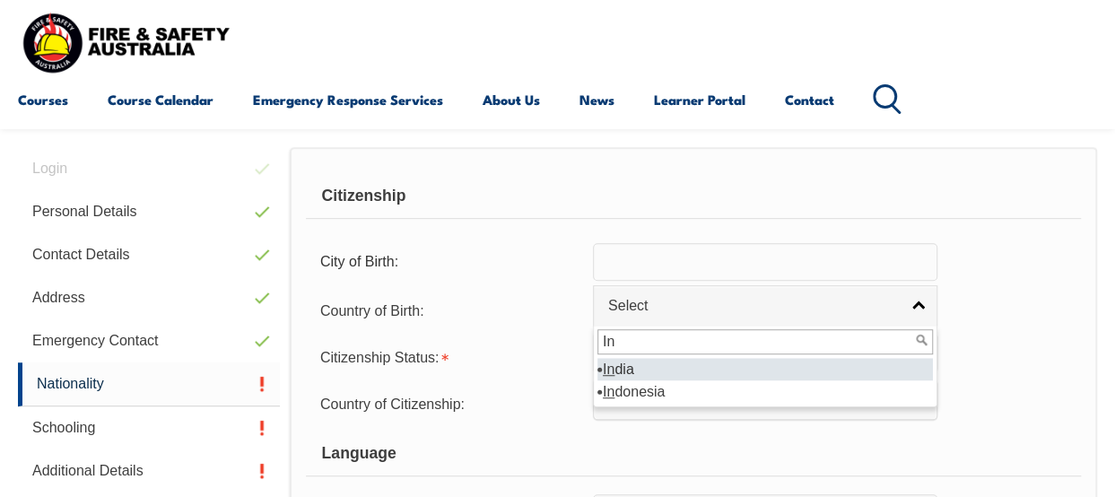
select select "7103"
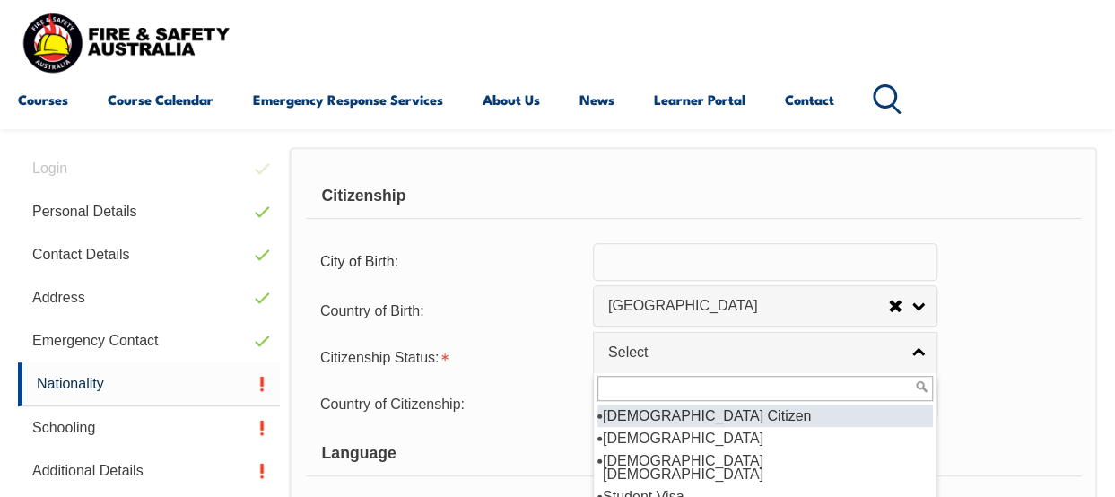
select select "1"
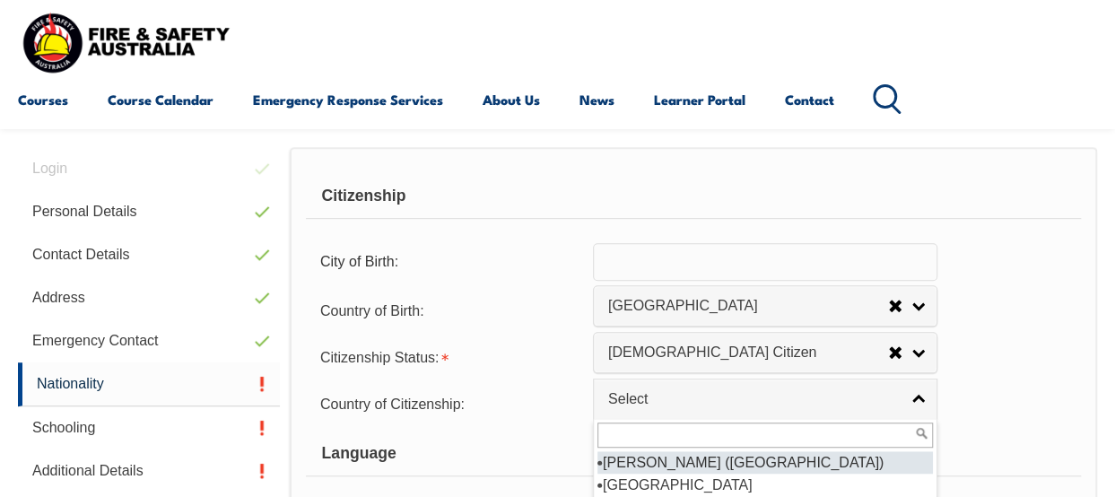
type input "a"
type input "Aus"
select select "1101"
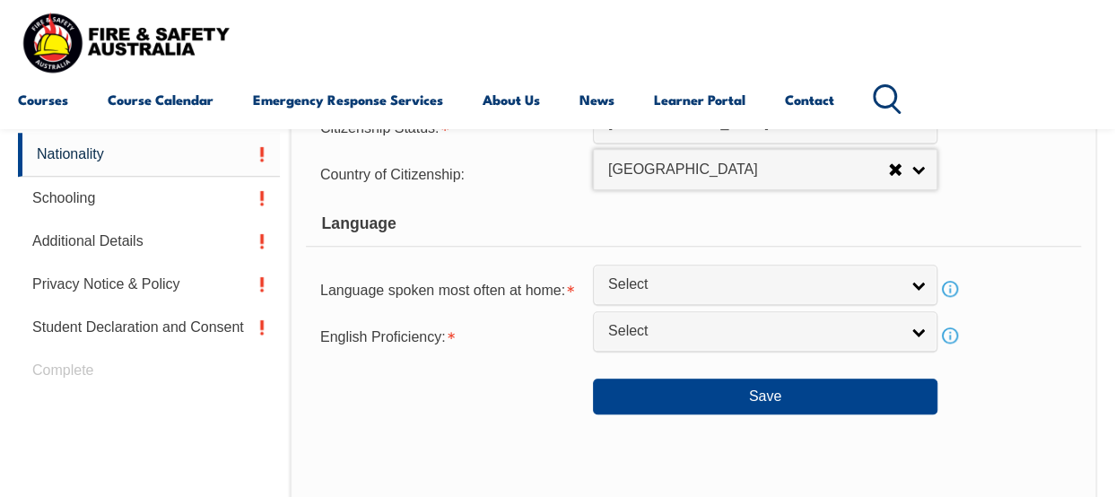
scroll to position [667, 0]
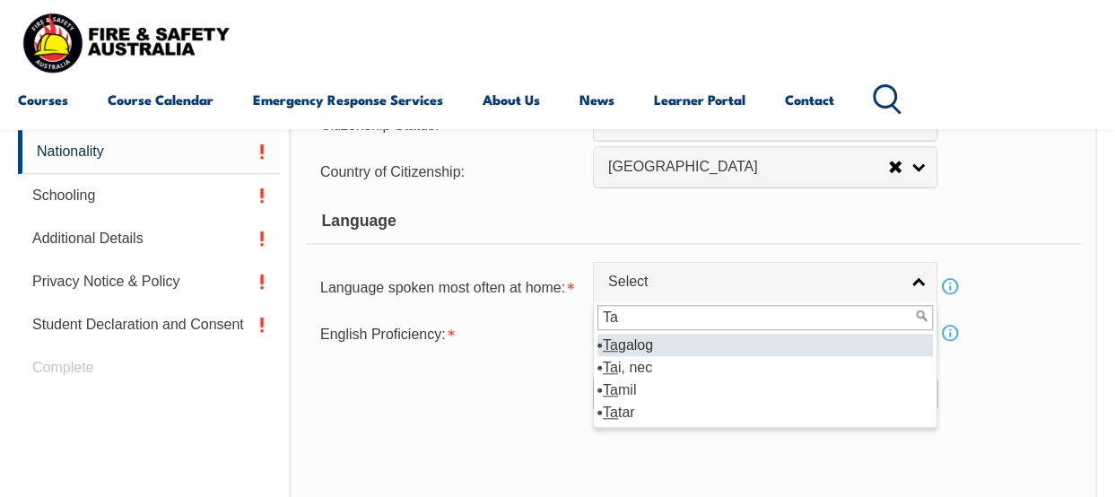
type input "Tam"
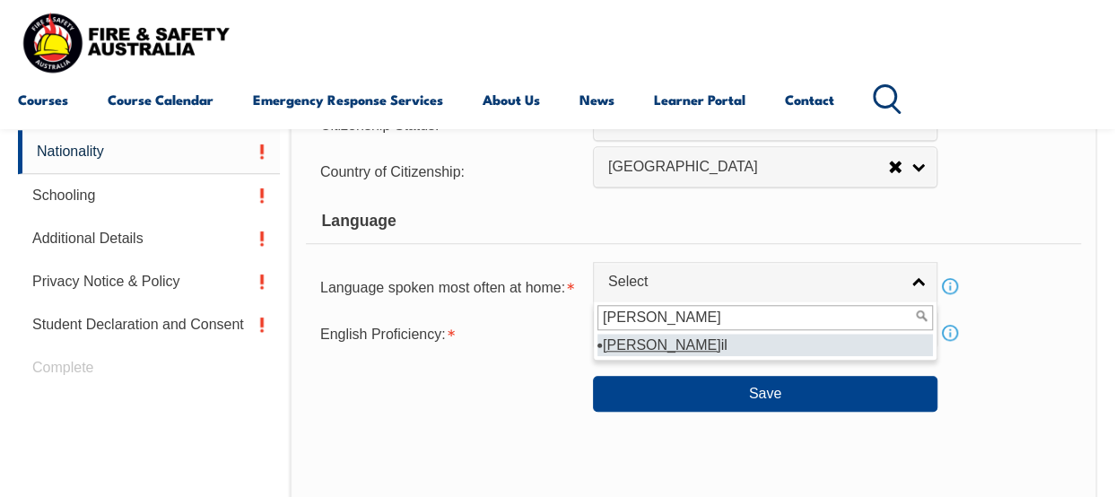
select select "5103"
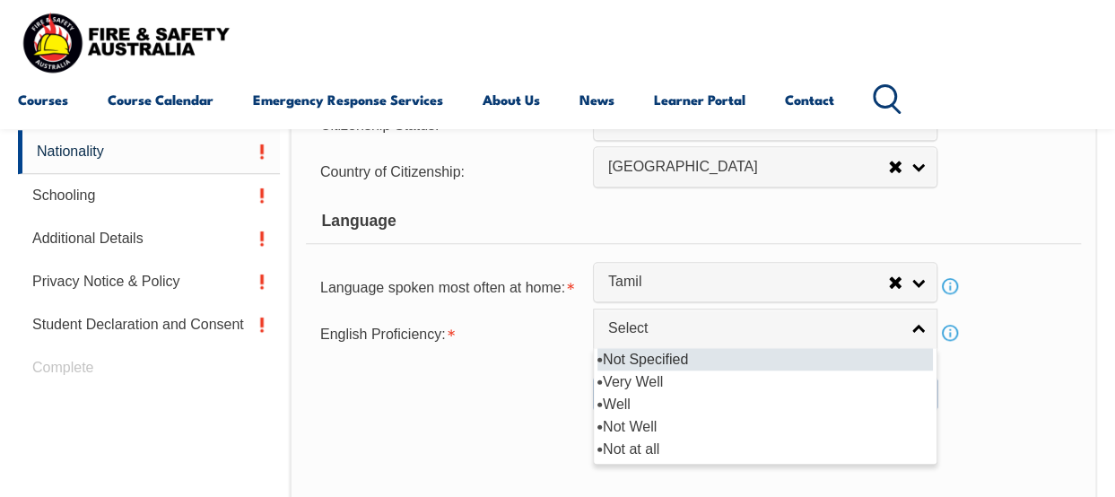
select select "2"
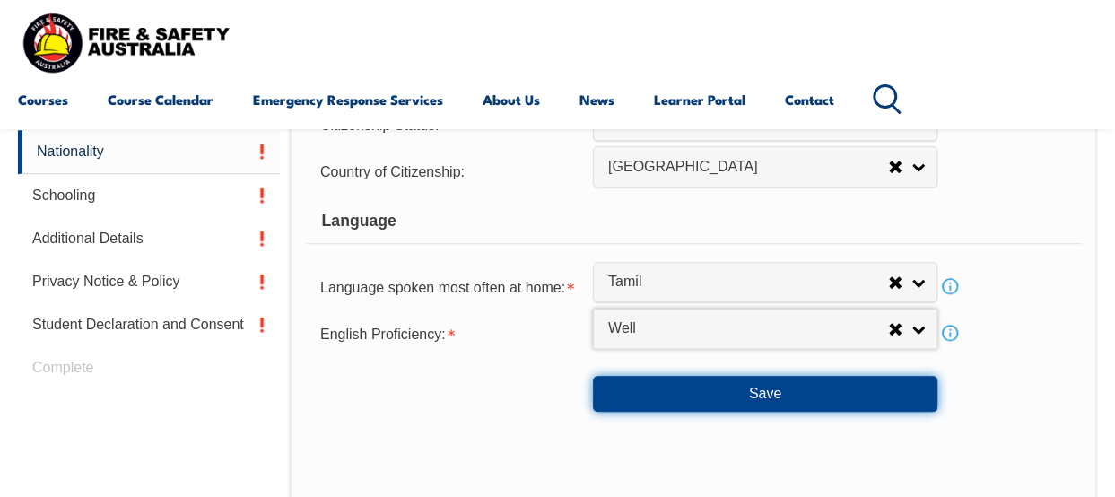
click at [778, 395] on button "Save" at bounding box center [765, 394] width 344 height 36
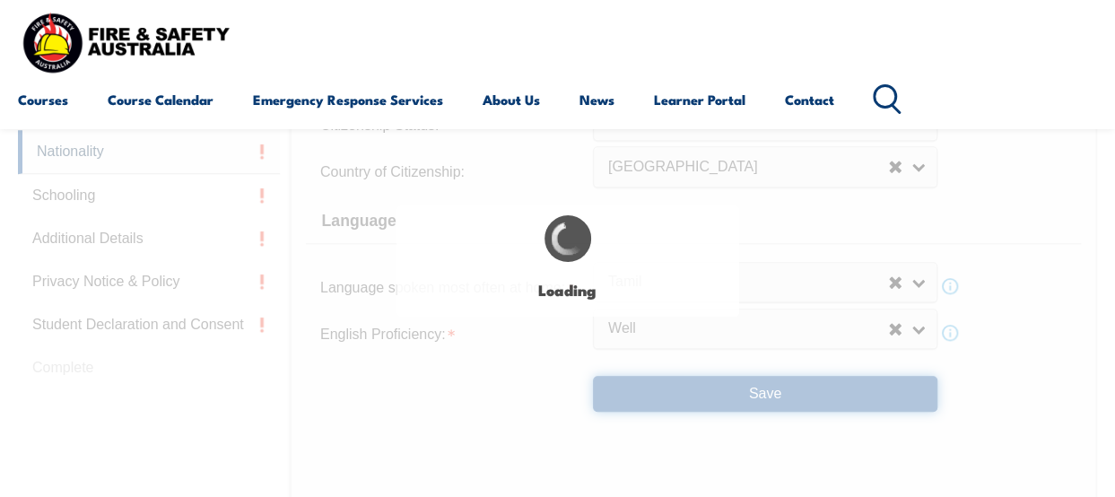
select select "false"
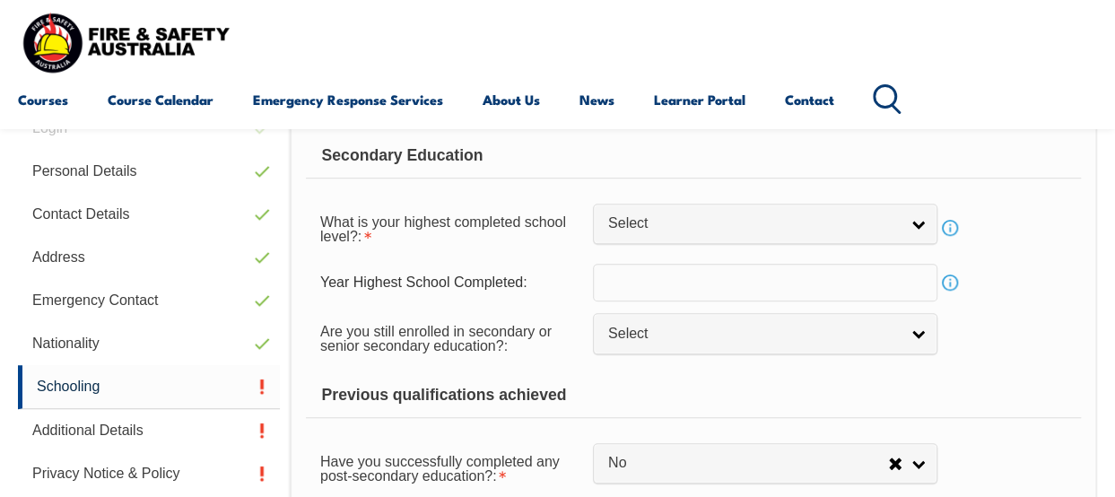
scroll to position [435, 0]
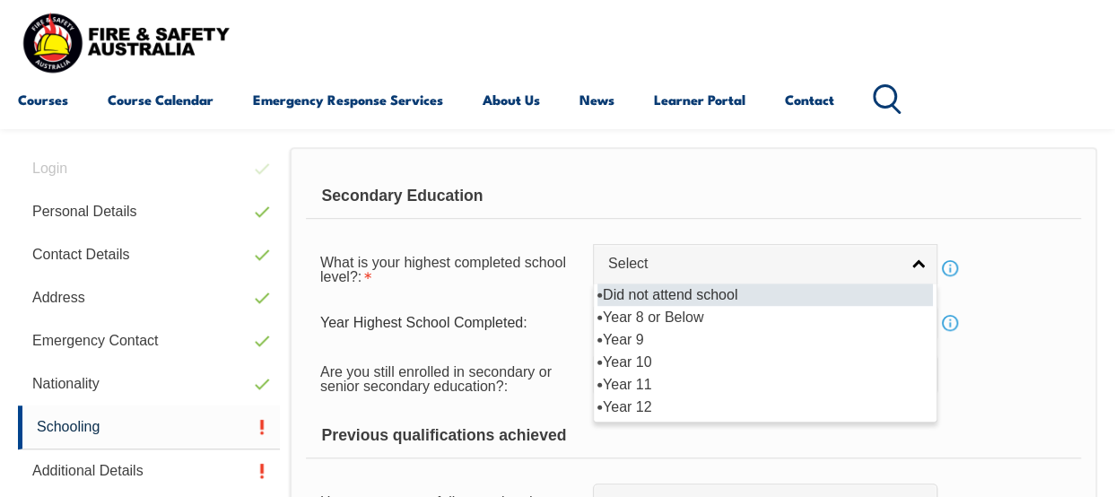
select select "10"
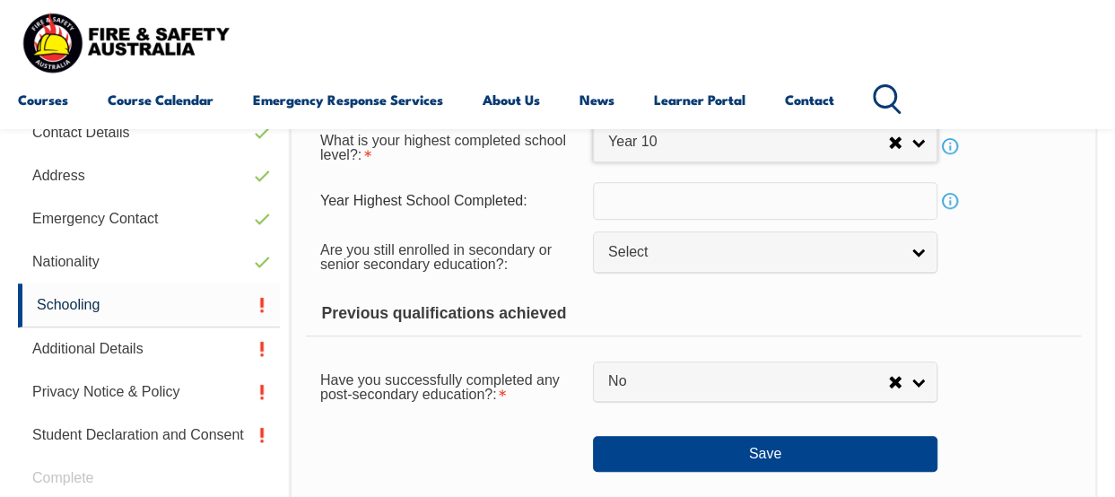
scroll to position [558, 0]
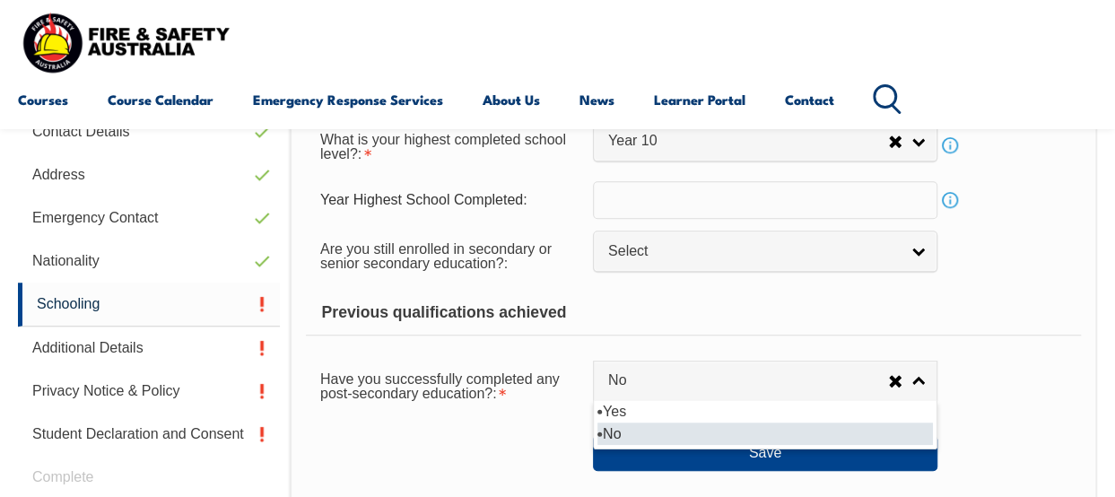
select select "true"
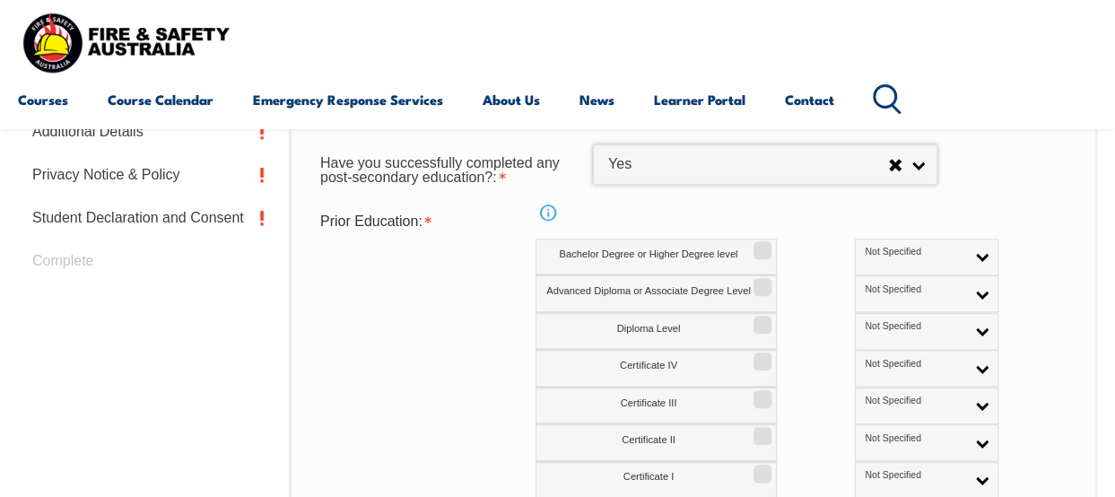
scroll to position [775, 0]
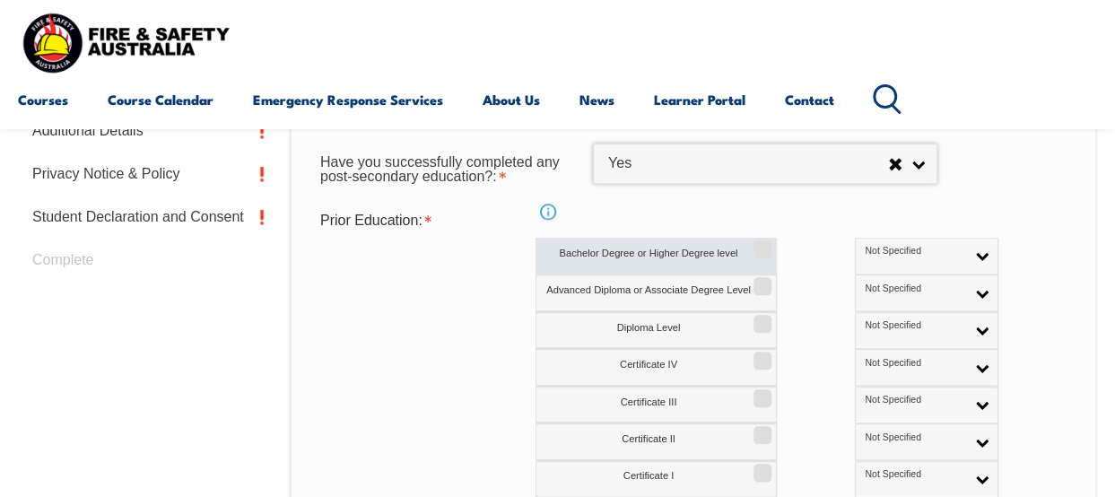
click at [758, 244] on input "Bachelor Degree or Higher Degree level" at bounding box center [759, 243] width 11 height 2
checkbox input "true"
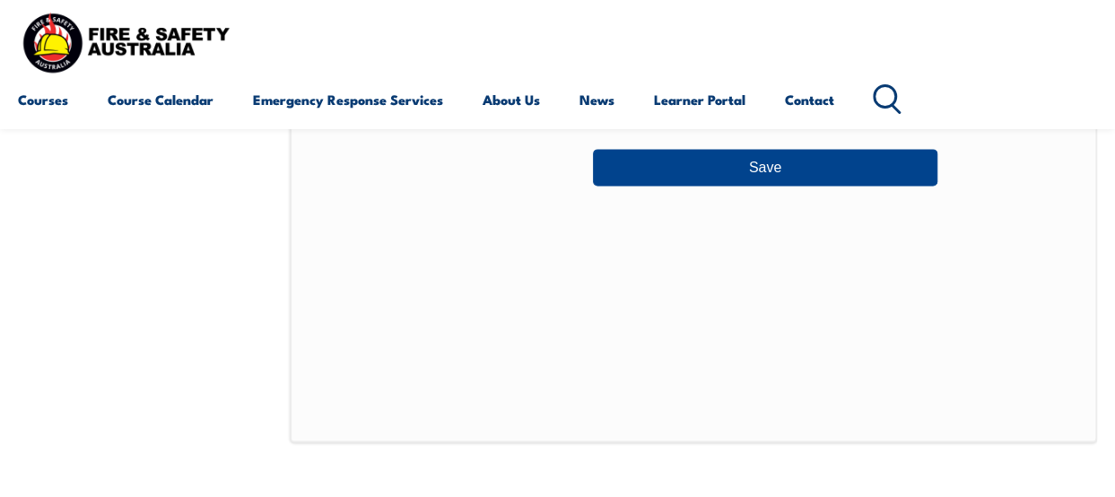
scroll to position [1186, 0]
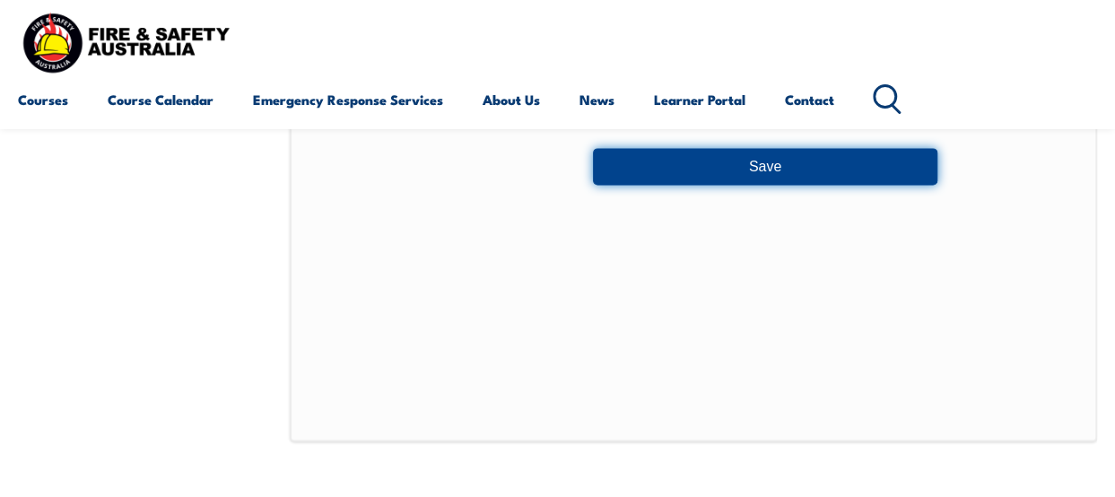
click at [803, 174] on button "Save" at bounding box center [765, 166] width 344 height 36
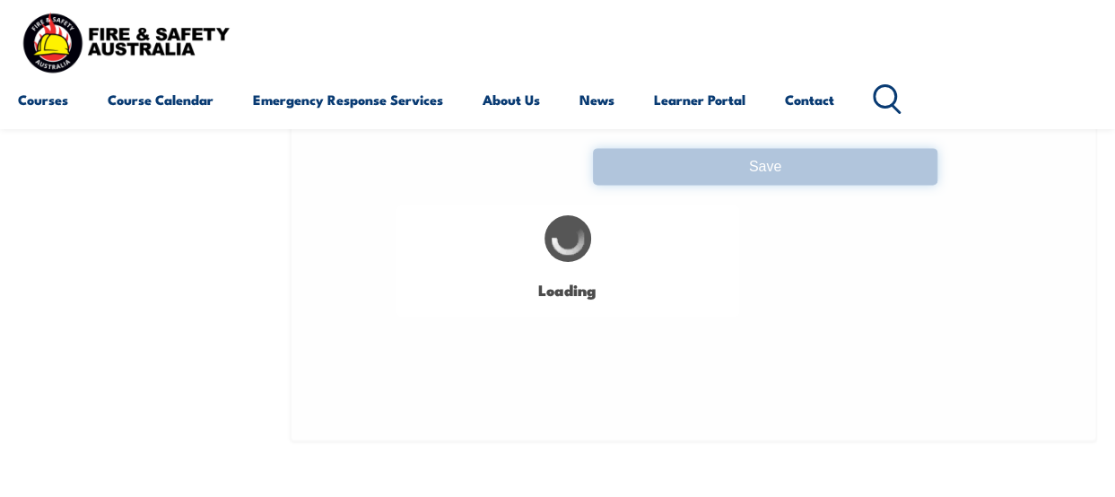
select select "true"
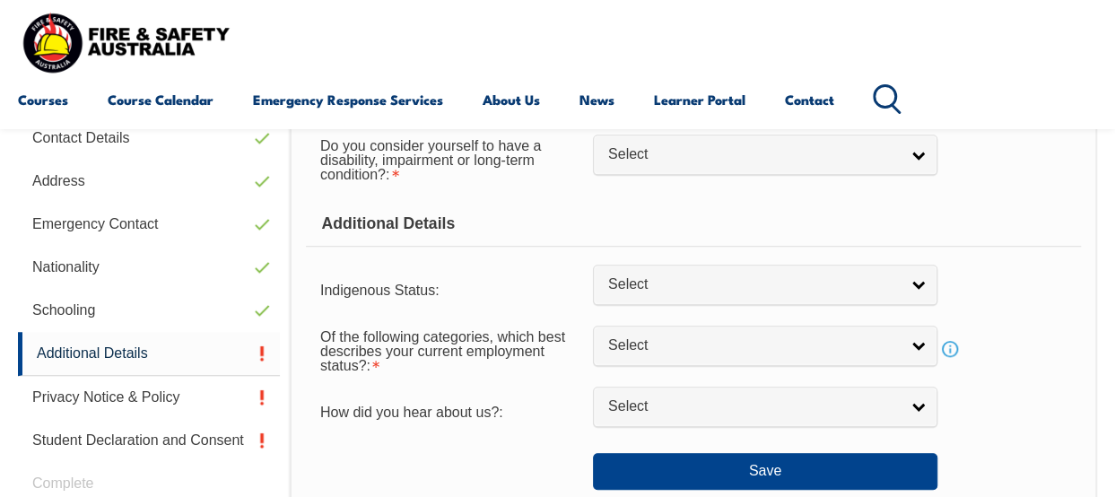
scroll to position [552, 0]
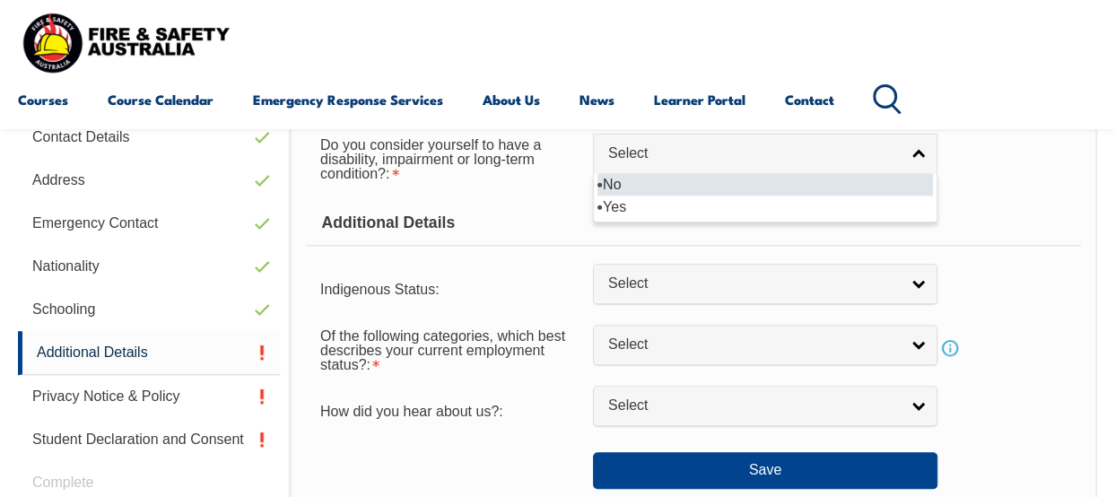
select select "false"
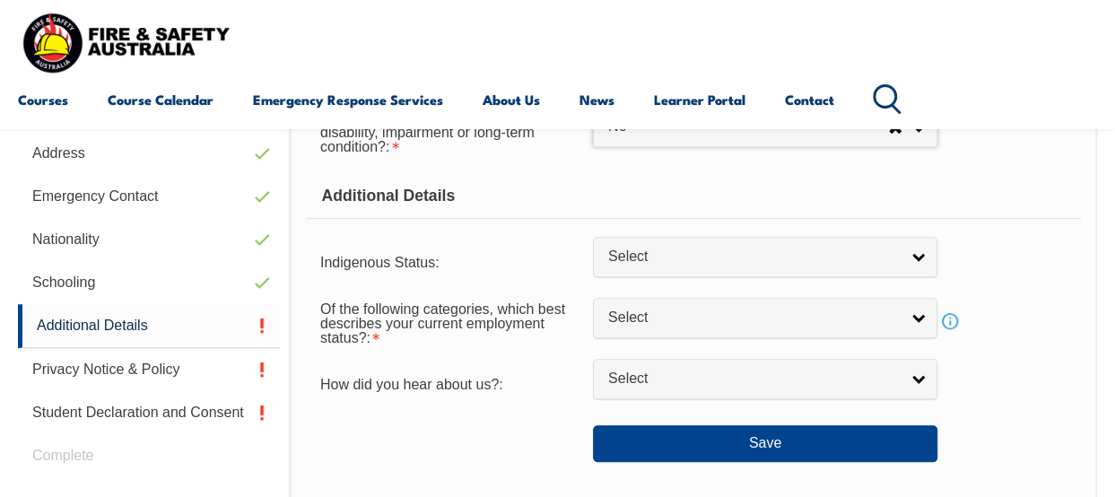
scroll to position [605, 0]
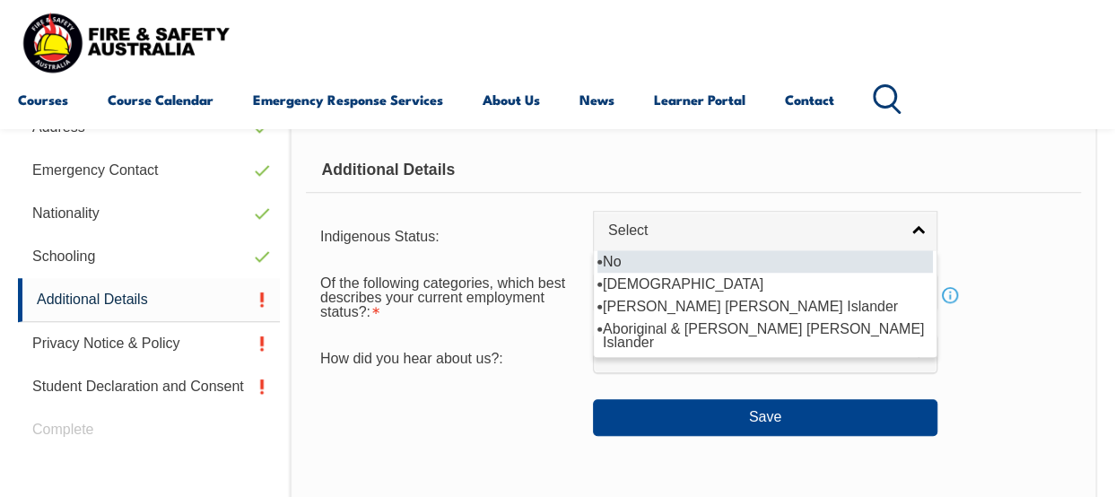
select select "4"
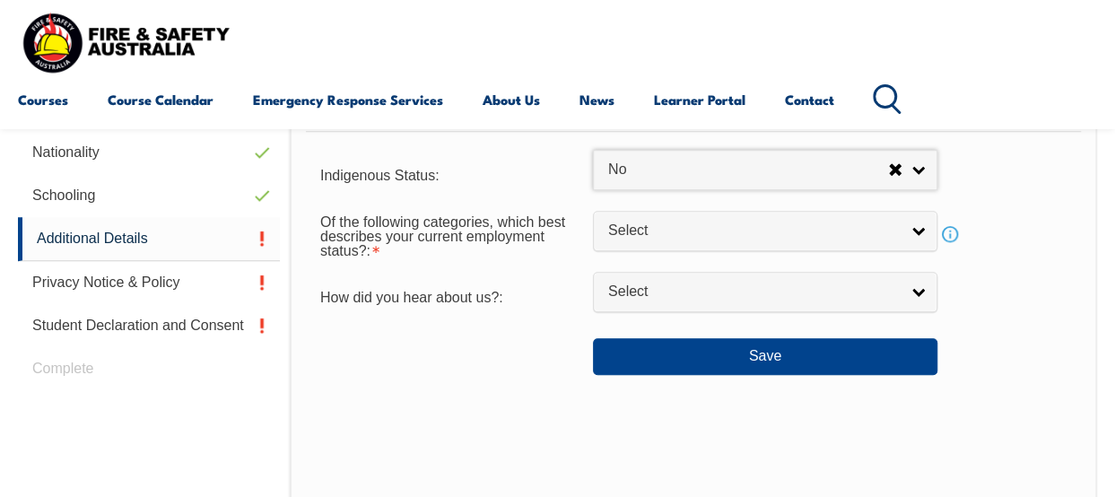
scroll to position [669, 0]
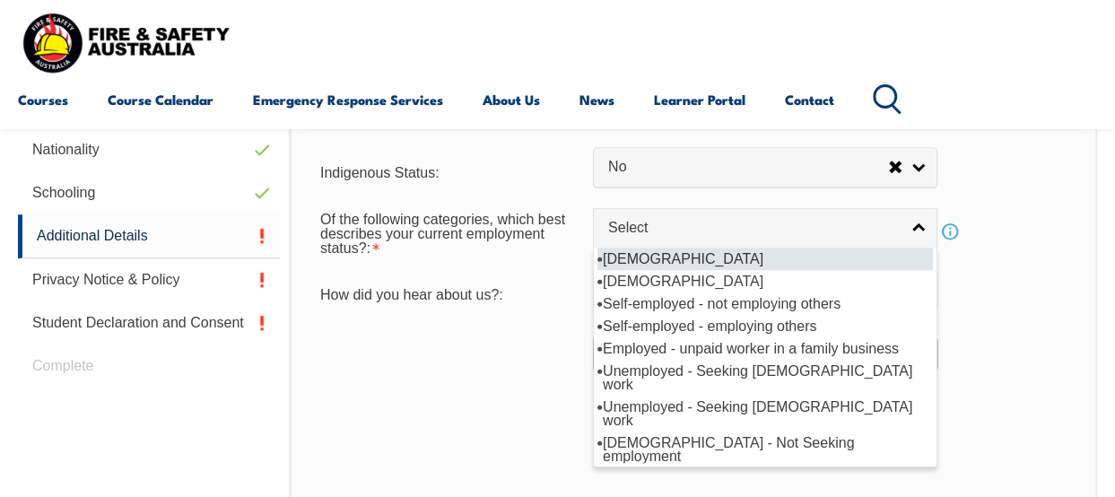
select select "1"
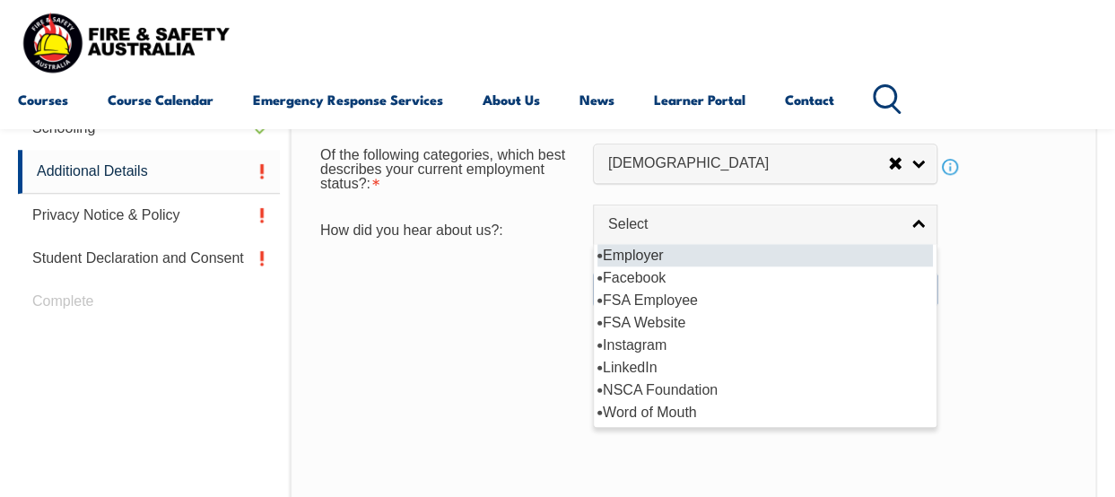
scroll to position [739, 0]
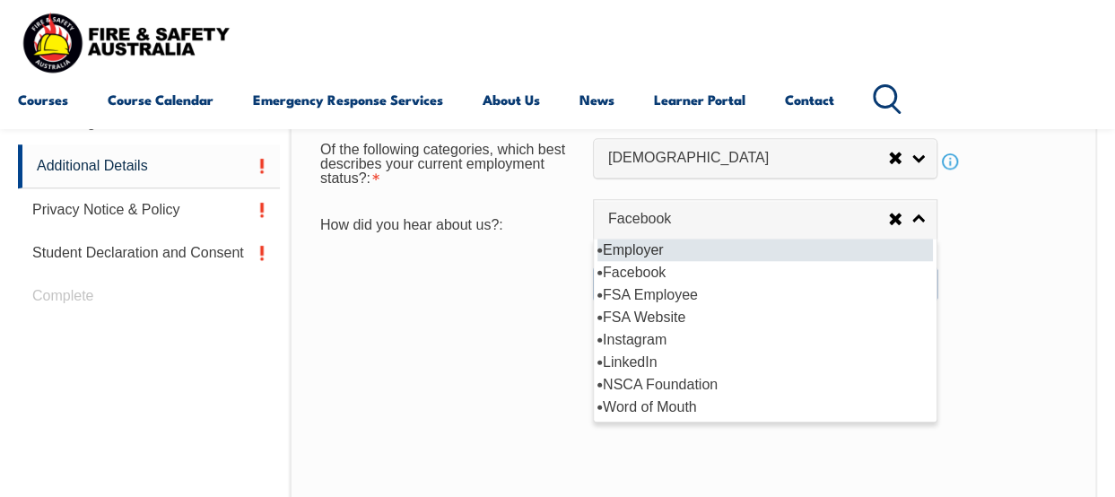
select select "8019"
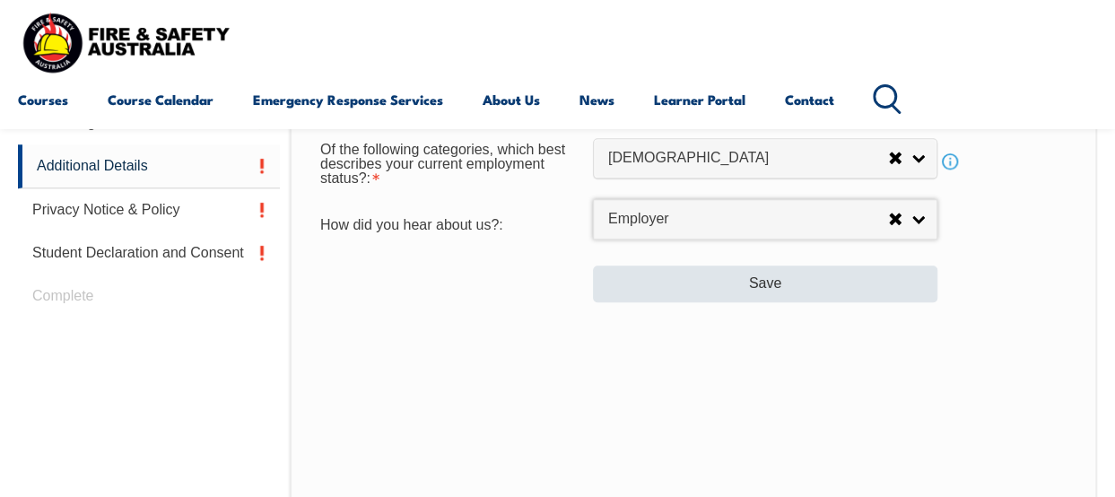
click at [840, 291] on button "Save" at bounding box center [765, 283] width 344 height 36
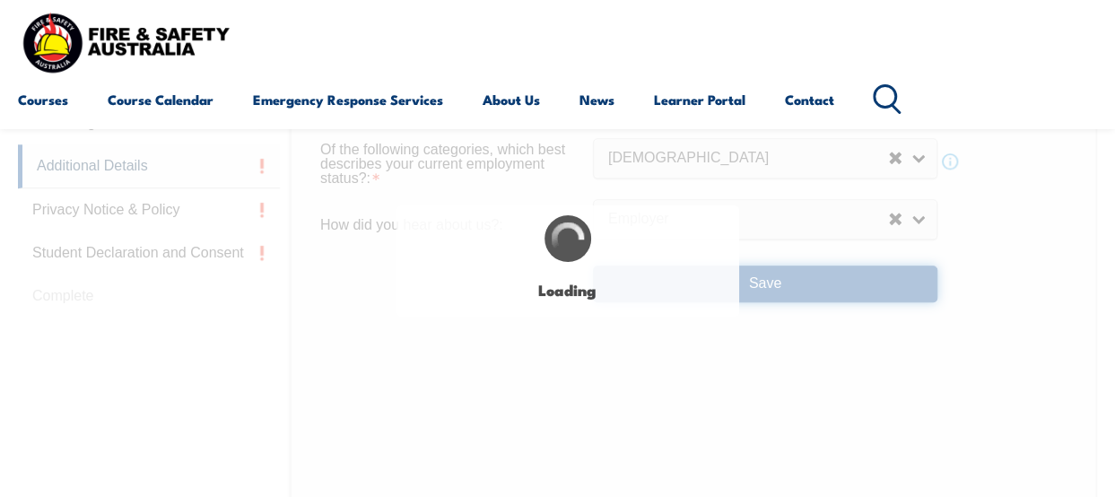
select select "false"
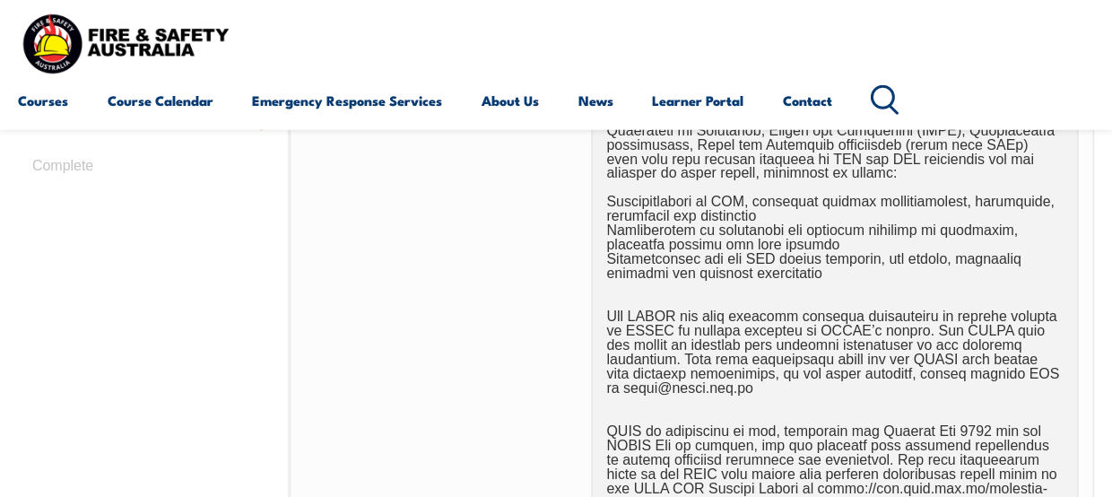
scroll to position [1159, 0]
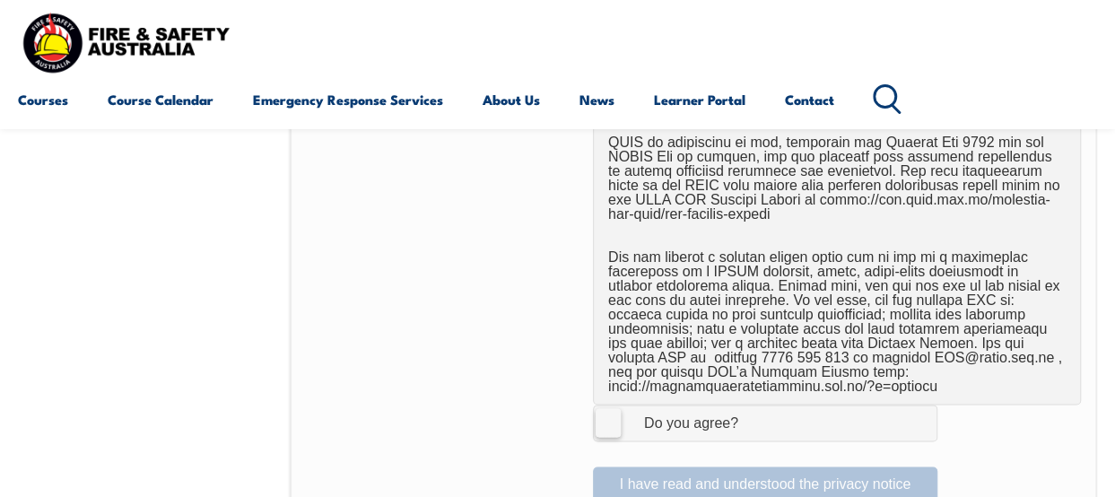
click at [622, 425] on div "Do you agree?" at bounding box center [673, 423] width 130 height 14
click at [752, 425] on input "I Agree Do you agree?" at bounding box center [767, 422] width 30 height 34
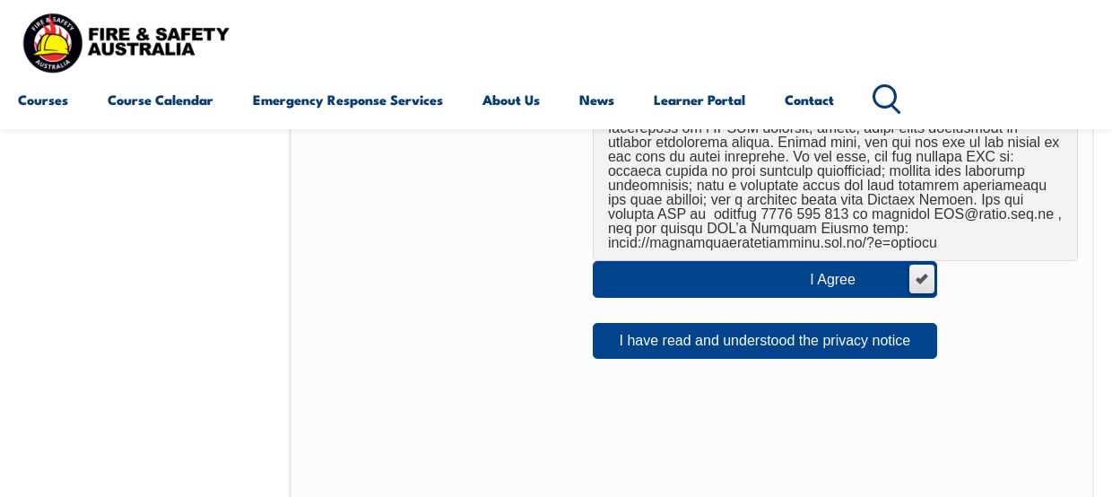
scroll to position [1288, 0]
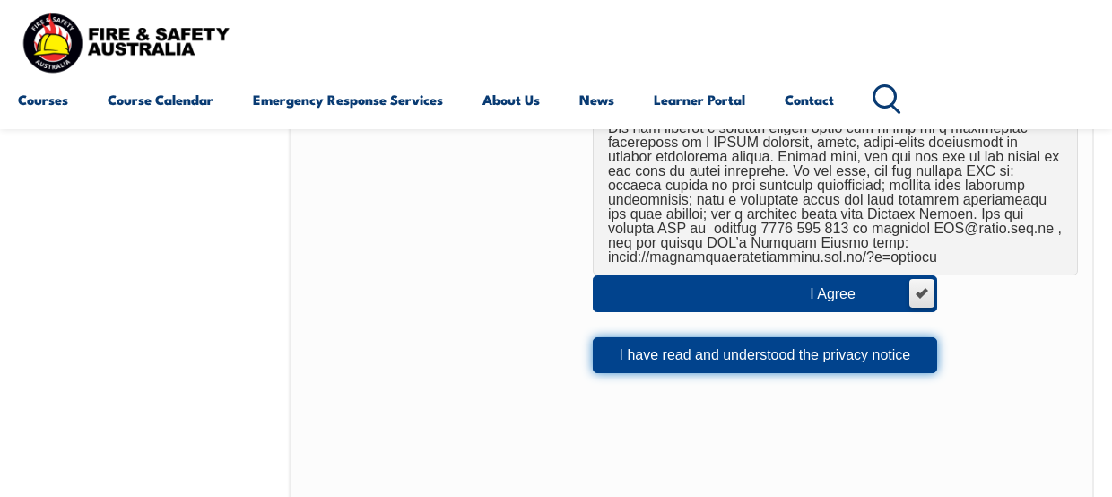
click at [898, 362] on button "I have read and understood the privacy notice" at bounding box center [765, 355] width 344 height 36
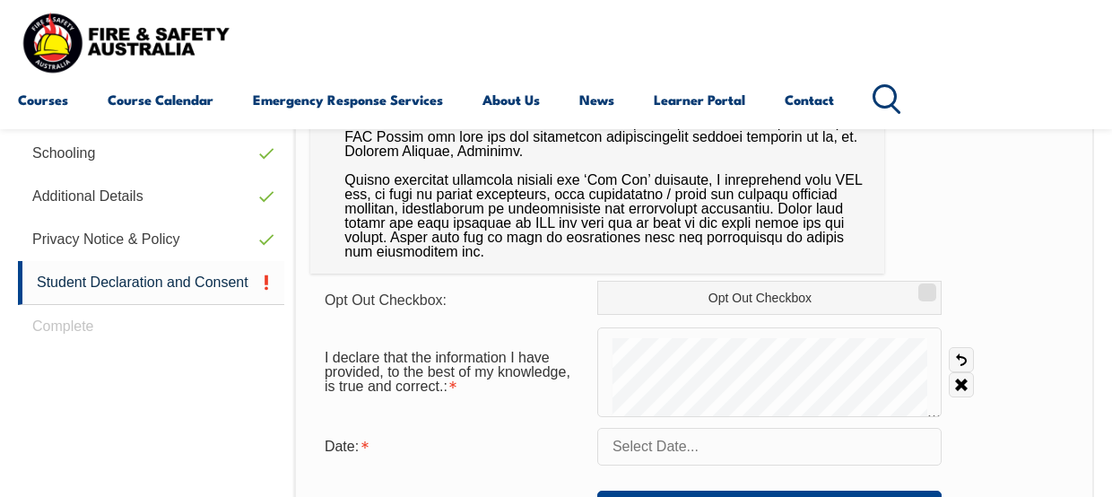
scroll to position [719, 0]
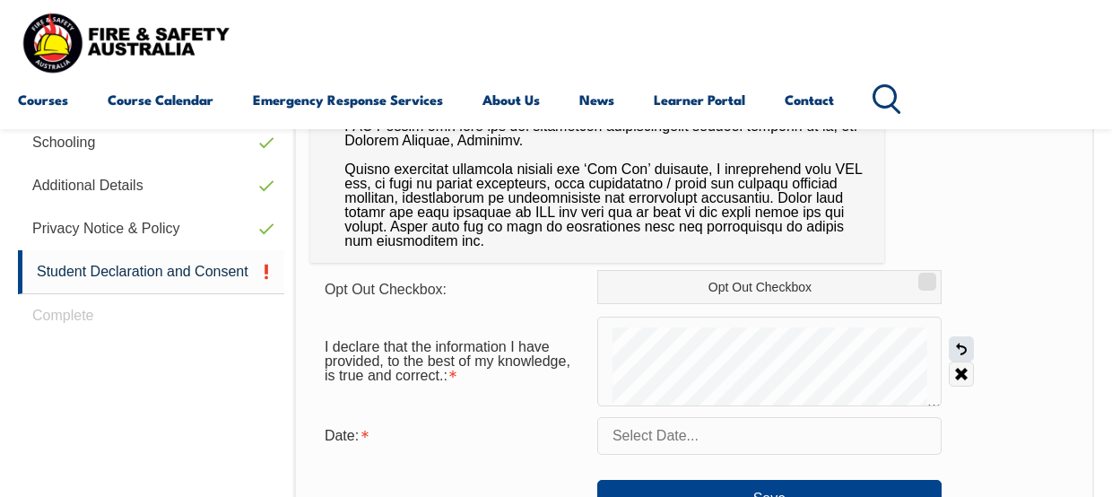
click at [957, 348] on link "Undo" at bounding box center [961, 348] width 25 height 25
click at [952, 352] on link "Undo" at bounding box center [961, 348] width 25 height 25
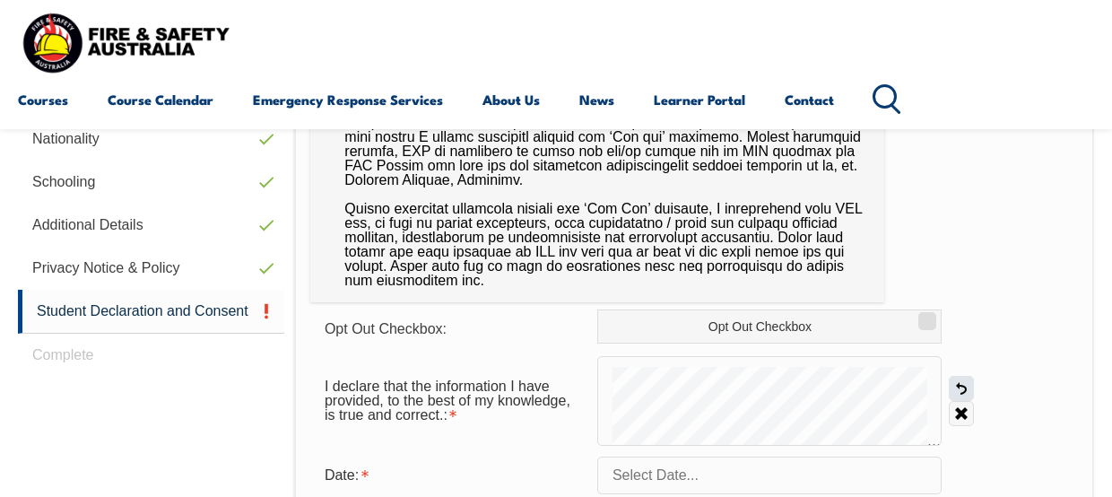
scroll to position [664, 0]
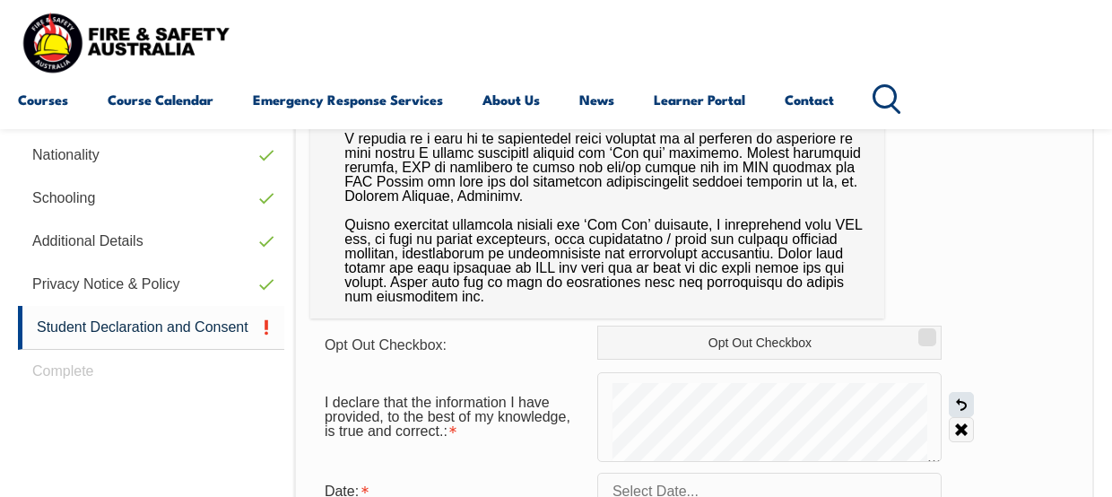
click at [968, 407] on link "Undo" at bounding box center [961, 404] width 25 height 25
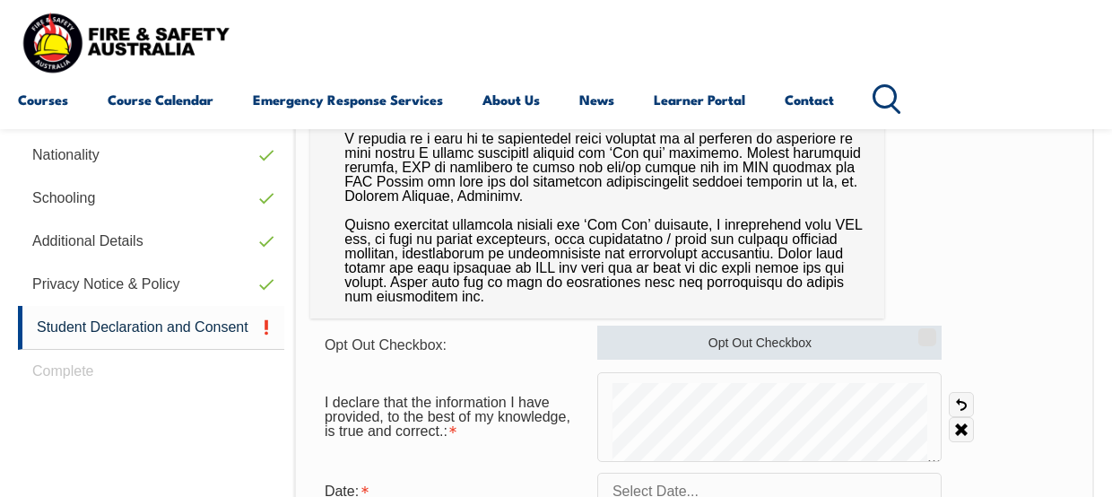
click at [922, 332] on input "Opt Out Checkbox" at bounding box center [924, 331] width 11 height 2
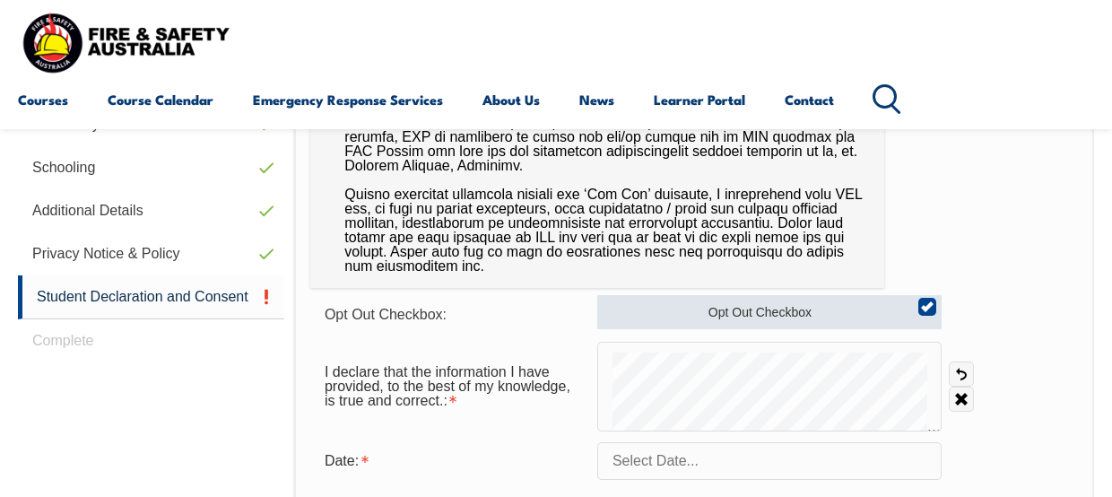
scroll to position [695, 0]
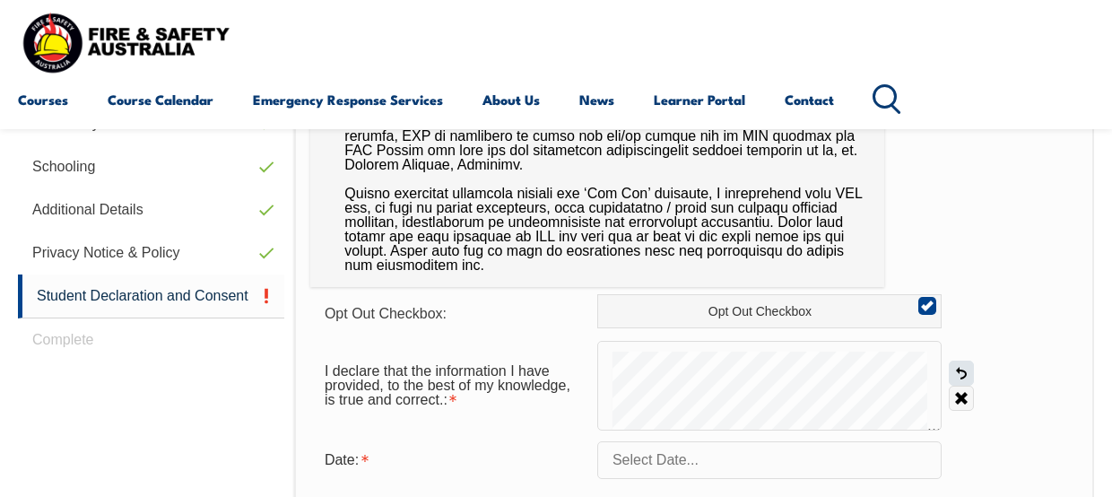
click at [961, 371] on link "Undo" at bounding box center [961, 372] width 25 height 25
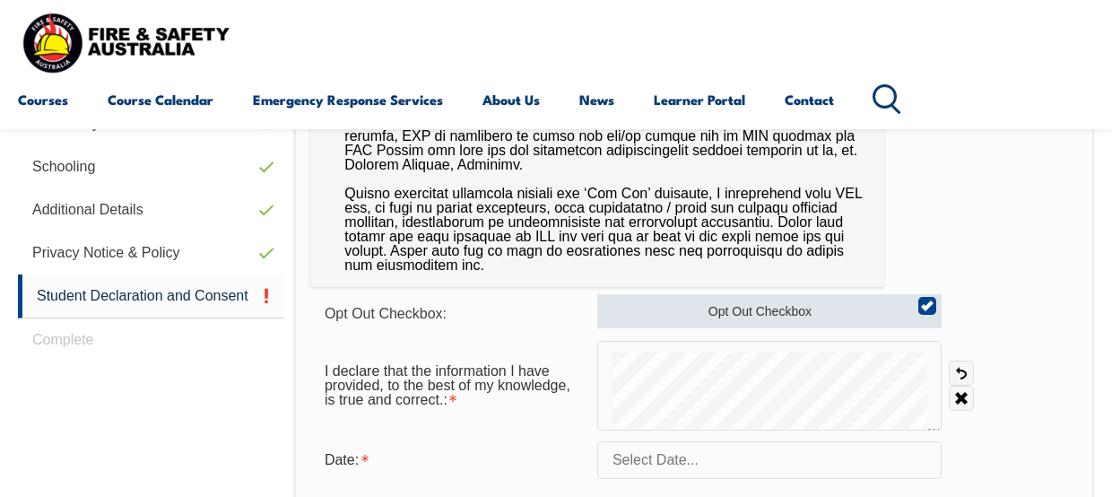
click at [925, 300] on input "Opt Out Checkbox" at bounding box center [924, 300] width 11 height 2
checkbox input "false"
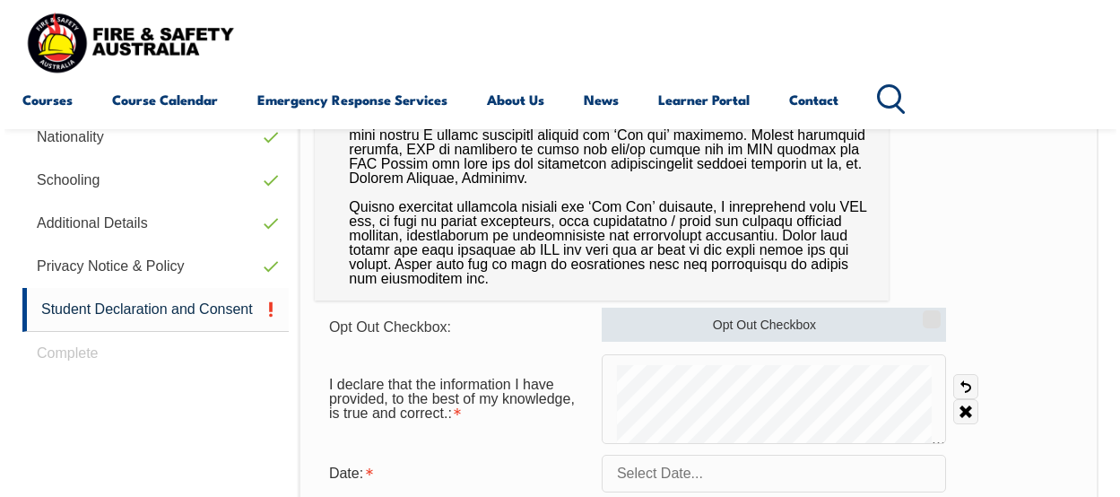
scroll to position [687, 0]
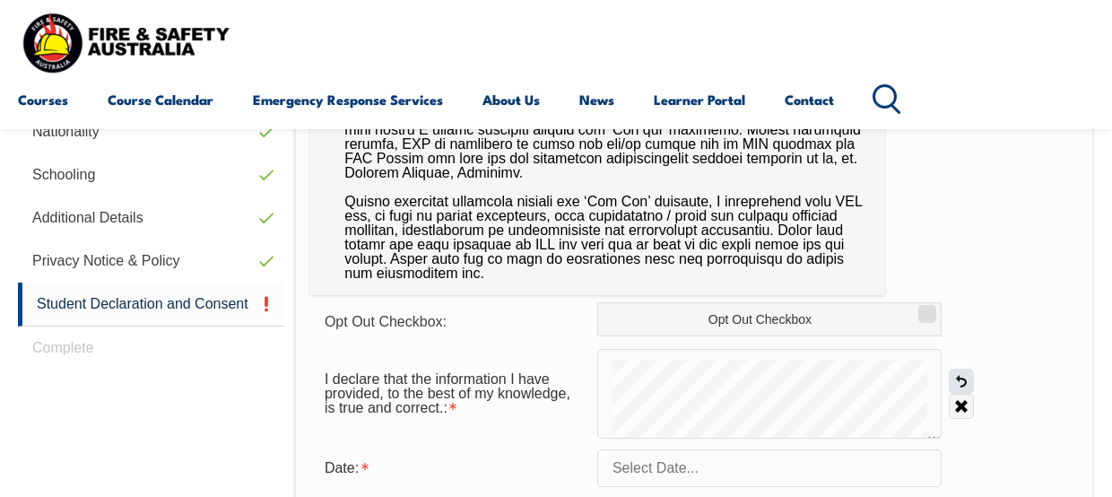
click at [968, 379] on link "Undo" at bounding box center [961, 381] width 25 height 25
click at [953, 382] on link "Undo" at bounding box center [961, 381] width 25 height 25
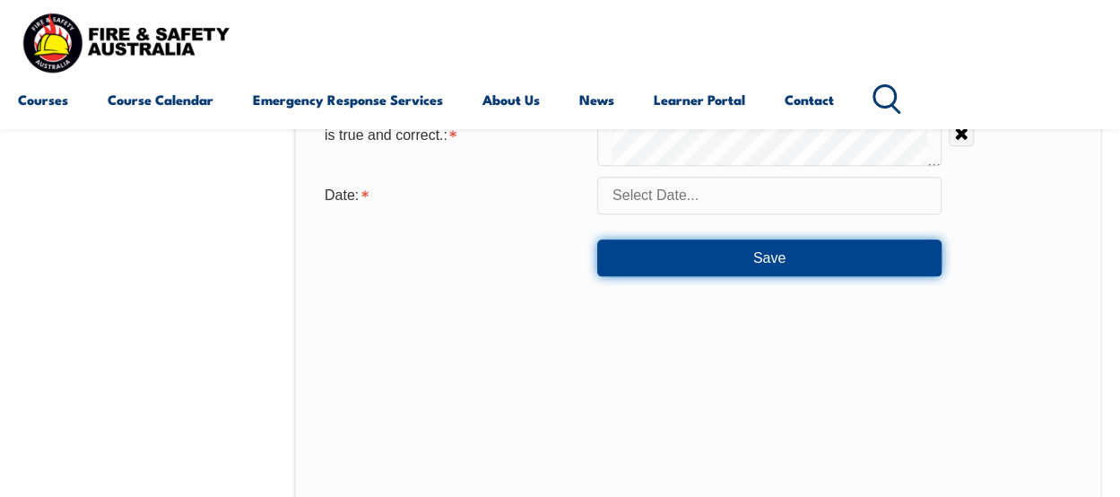
click at [786, 263] on button "Save" at bounding box center [769, 257] width 344 height 36
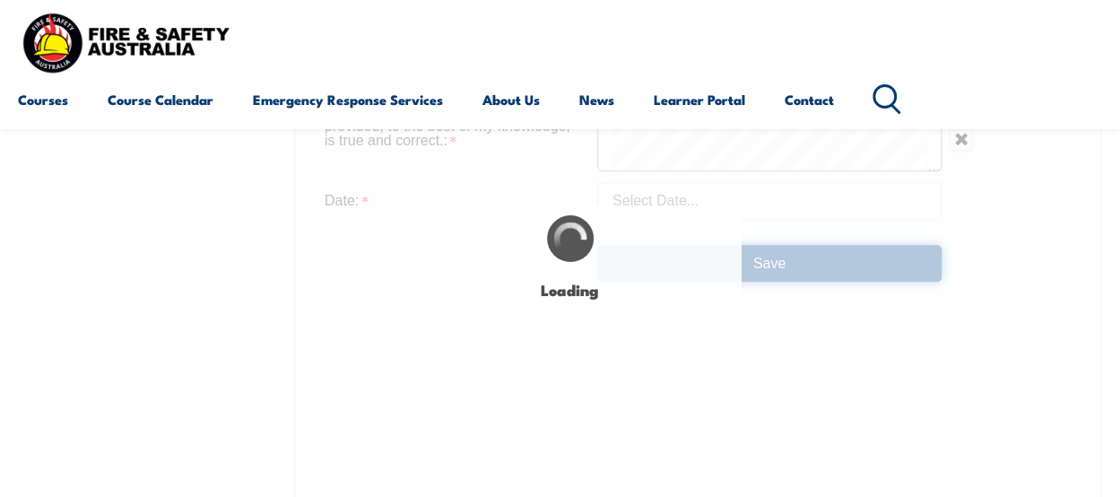
scroll to position [945, 0]
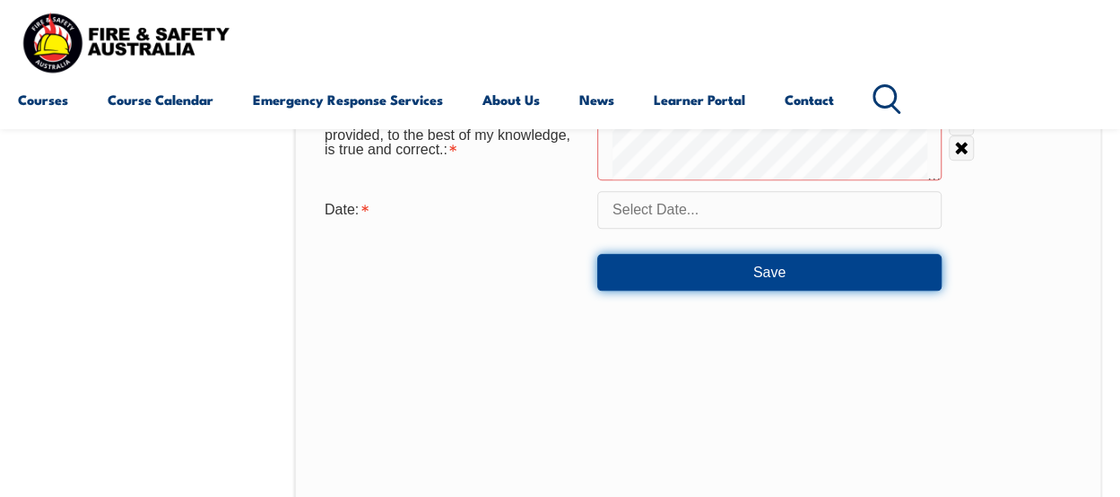
click at [597, 254] on button "Save" at bounding box center [769, 272] width 344 height 36
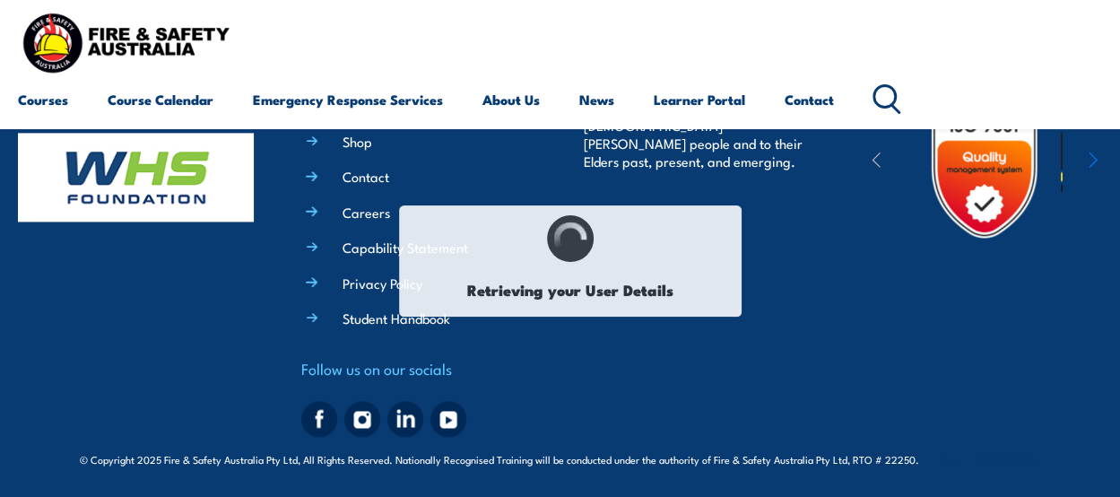
select select "Mrs"
type input "[PERSON_NAME] [PERSON_NAME]"
type input "[PERSON_NAME]"
type input "[DATE]"
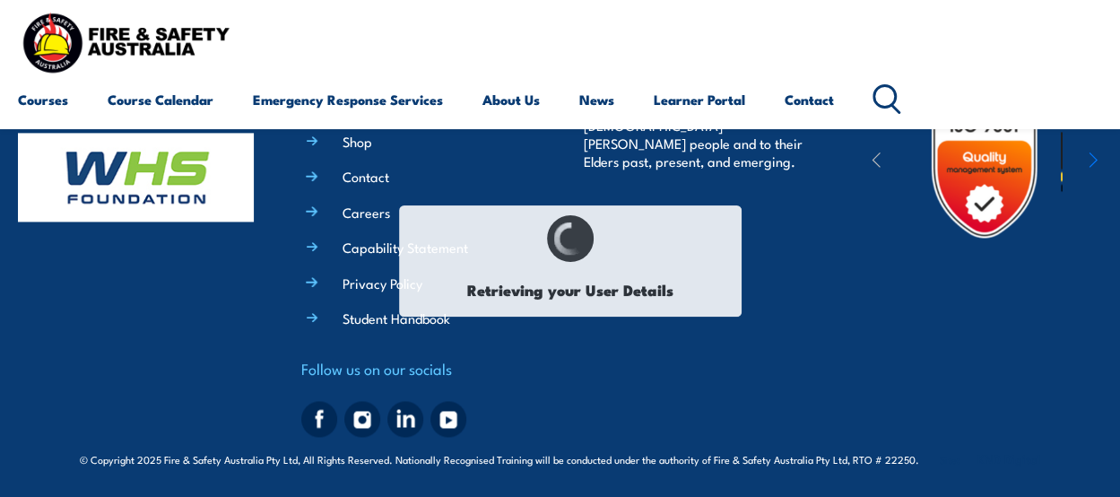
type input "NC9FKFLYPN"
select select "F"
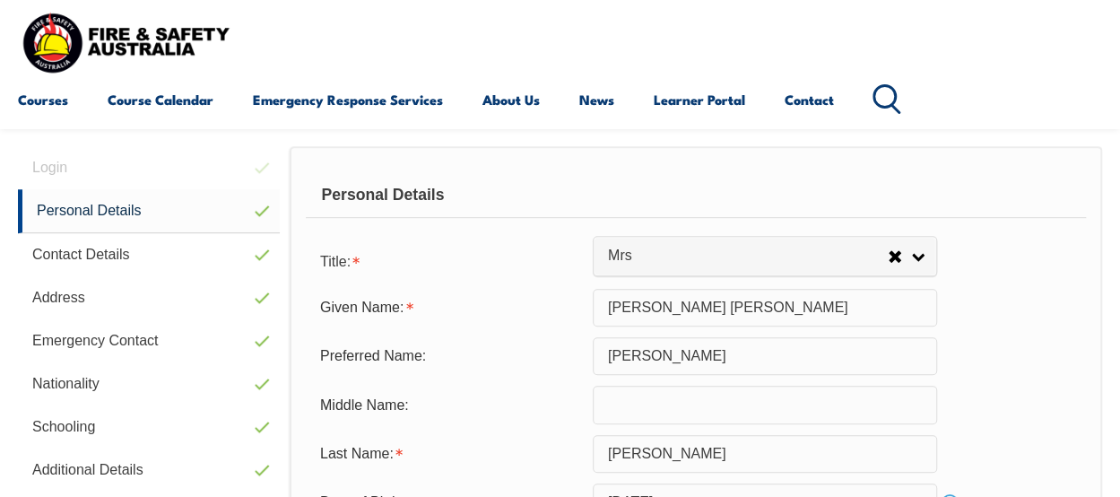
scroll to position [435, 0]
click at [675, 102] on link "Learner Portal" at bounding box center [699, 99] width 91 height 43
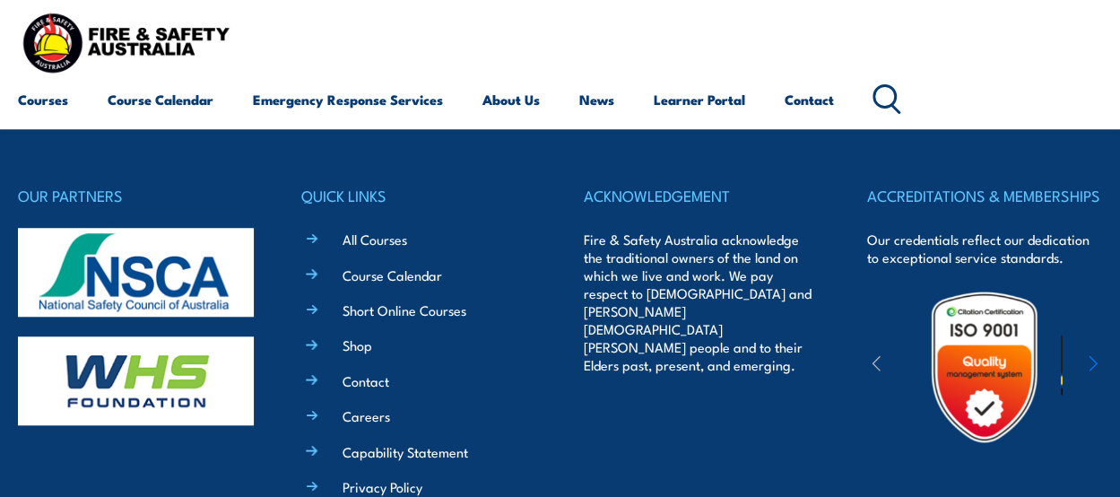
scroll to position [846, 0]
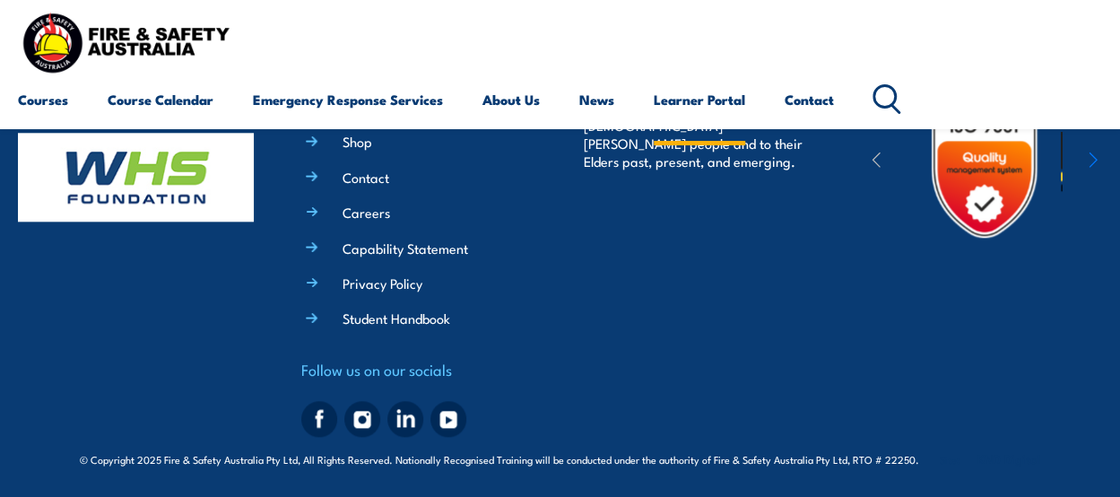
click at [703, 104] on link "Learner Portal" at bounding box center [699, 99] width 91 height 43
